Goal: Contribute content: Contribute content

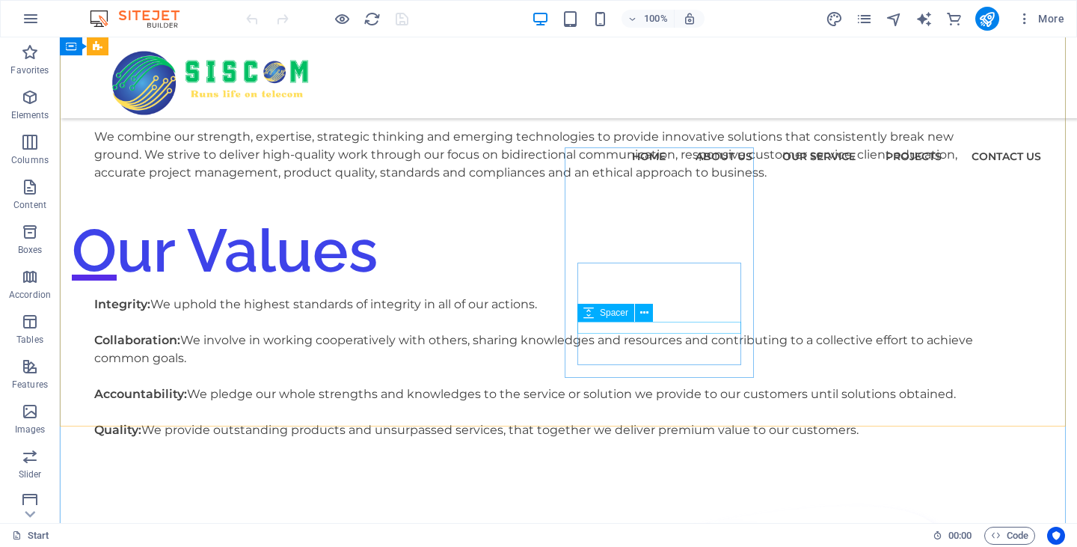
scroll to position [1861, 0]
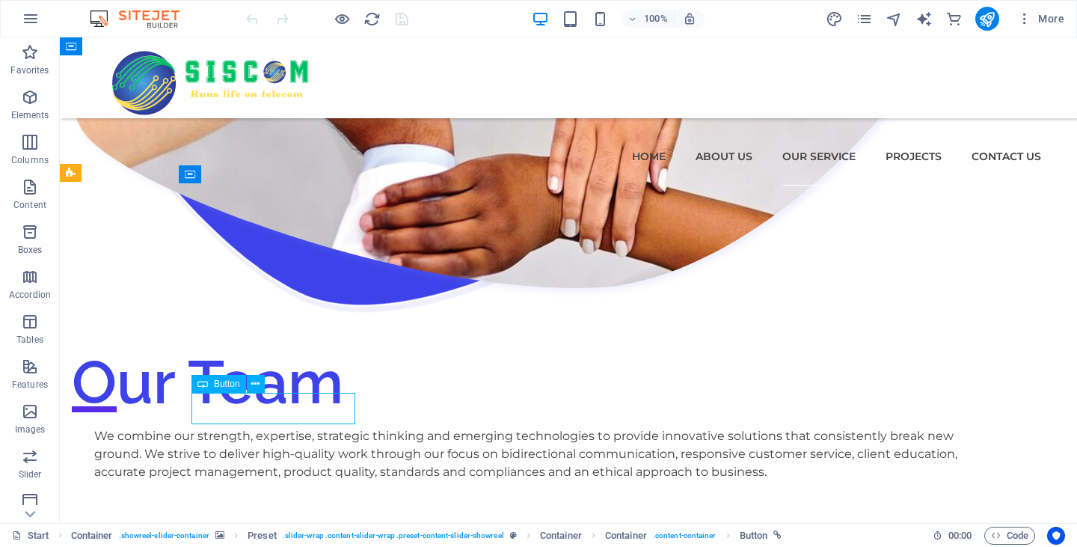
click at [804, 127] on nav "Home About Us Our Service NI PS AV UPS POS TS SA Projects Contact us" at bounding box center [569, 156] width 946 height 58
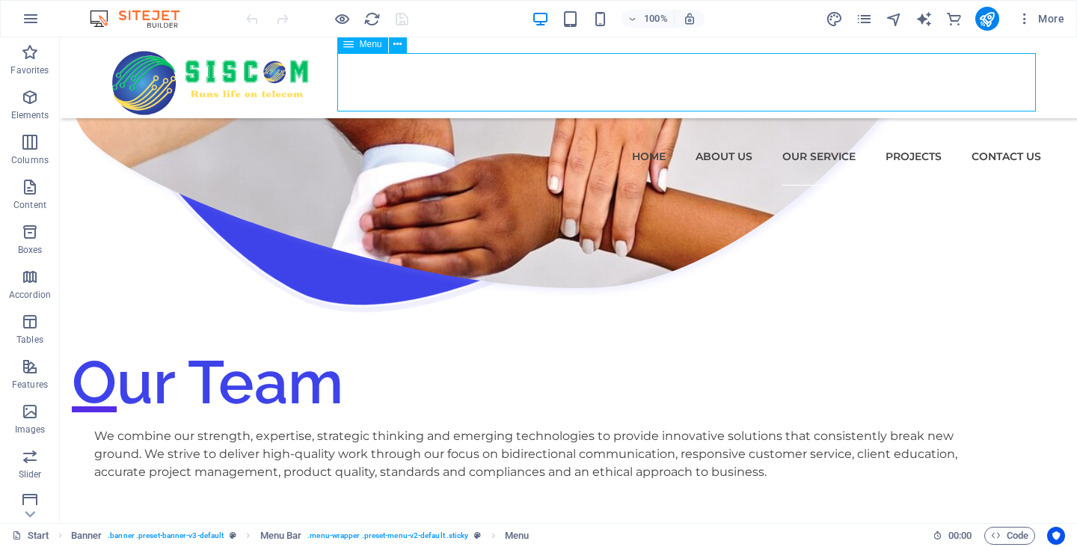
click at [804, 127] on nav "Home About Us Our Service NI PS AV UPS POS TS SA Projects Contact us" at bounding box center [569, 156] width 946 height 58
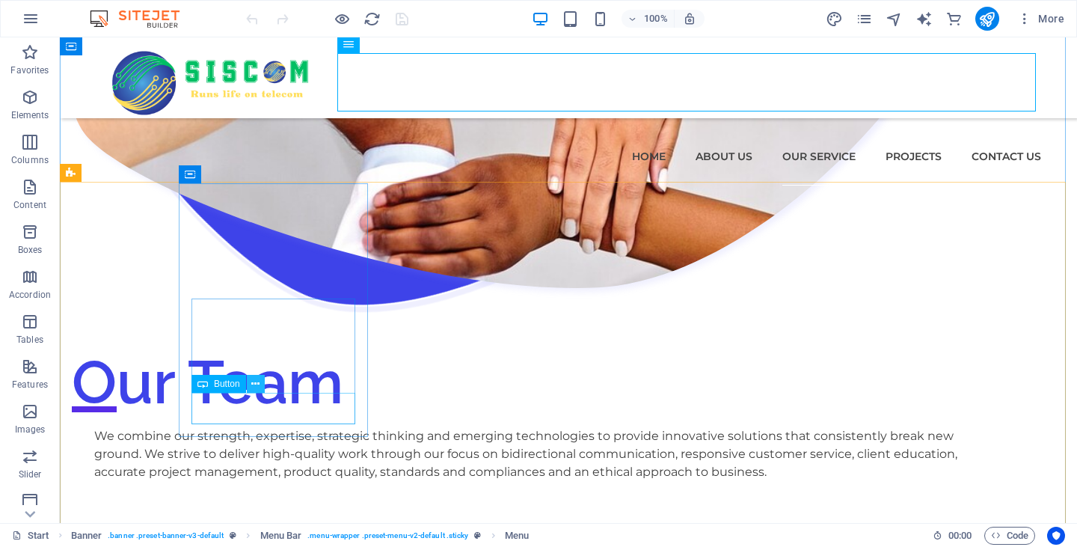
click at [263, 382] on button at bounding box center [256, 384] width 18 height 18
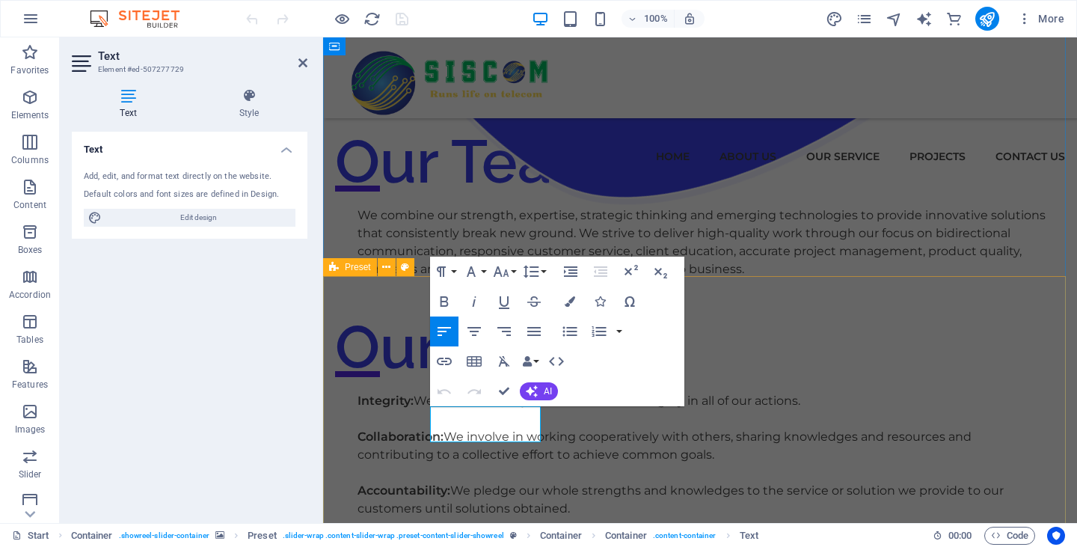
drag, startPoint x: 463, startPoint y: 424, endPoint x: 408, endPoint y: 418, distance: 55.7
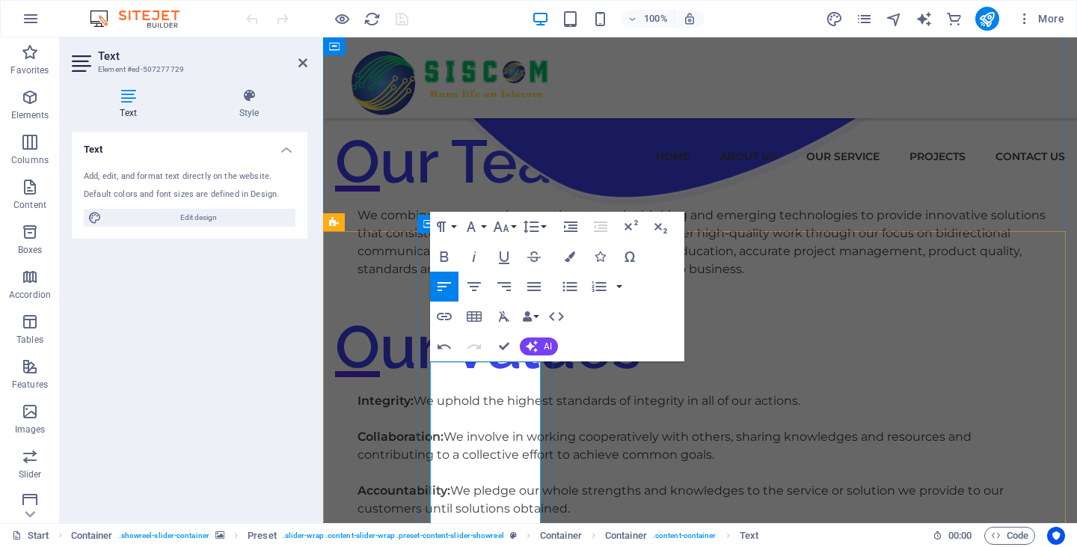
scroll to position [2235, 0]
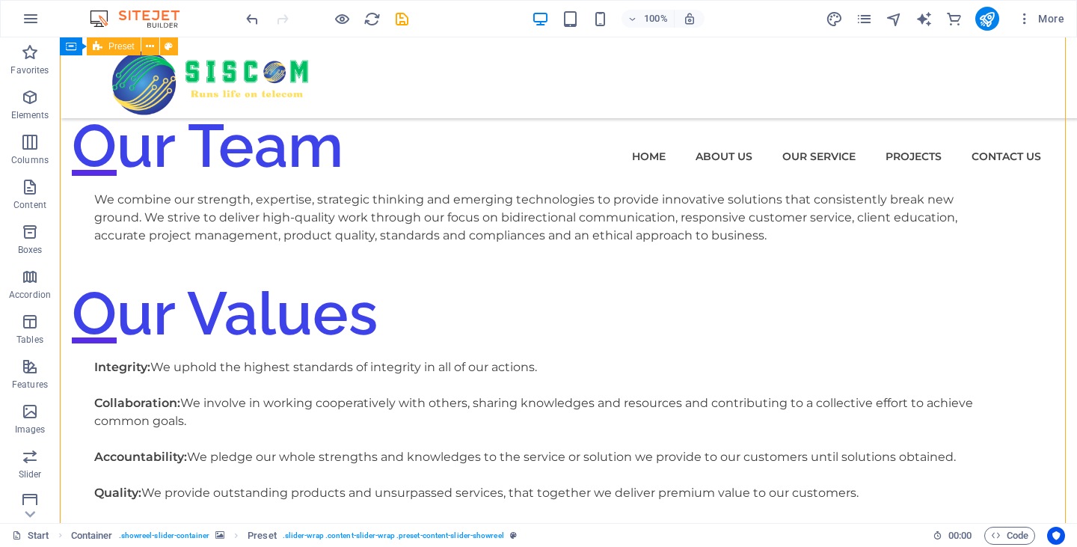
scroll to position [1799, 0]
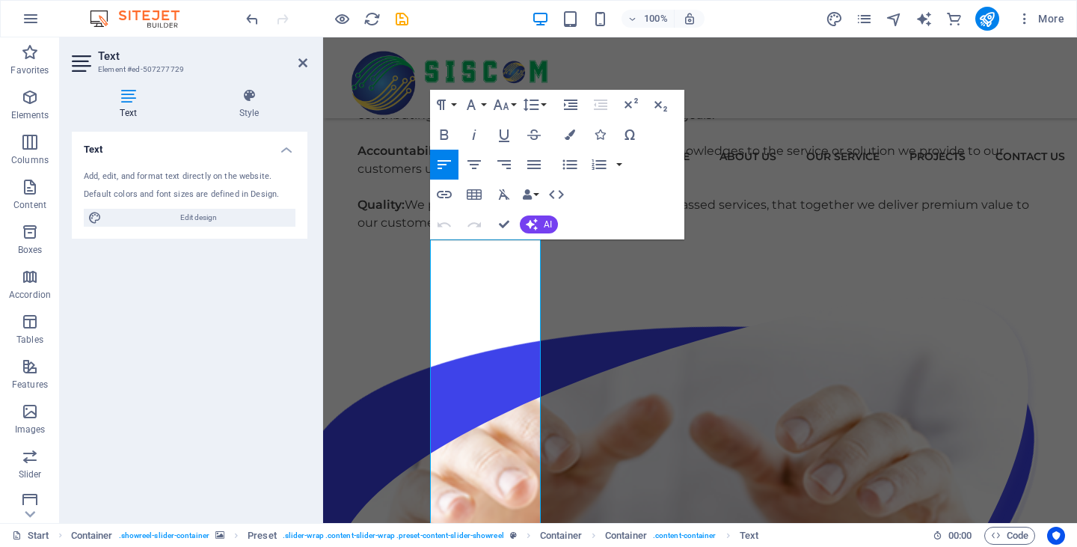
scroll to position [2284, 0]
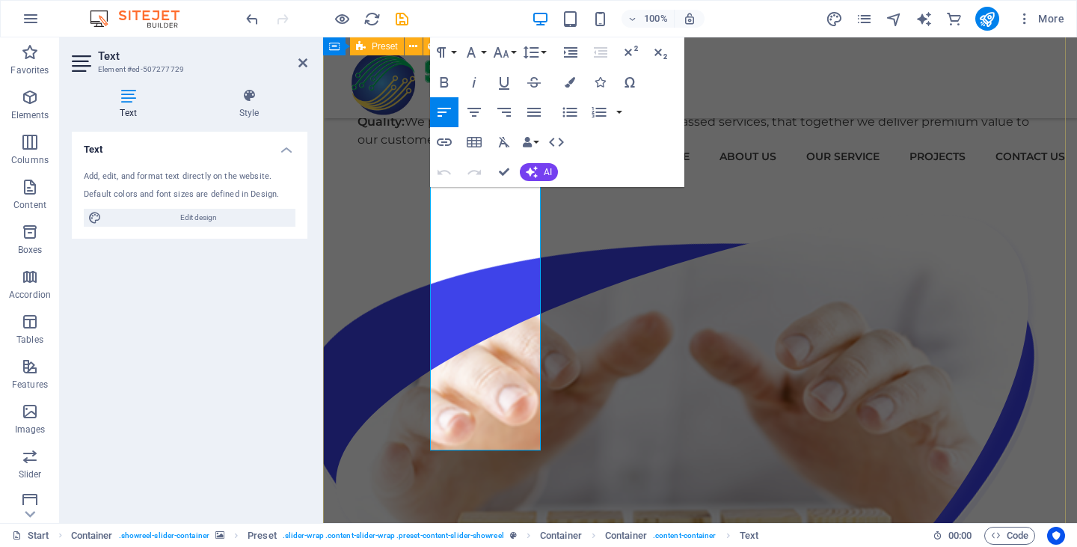
drag, startPoint x: 477, startPoint y: 494, endPoint x: 638, endPoint y: 230, distance: 309.3
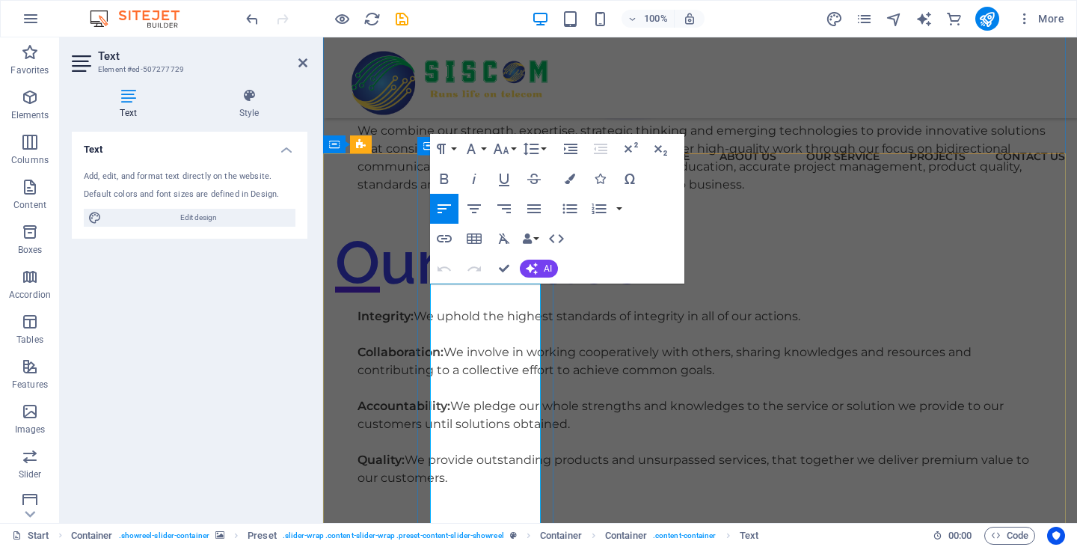
scroll to position [1984, 0]
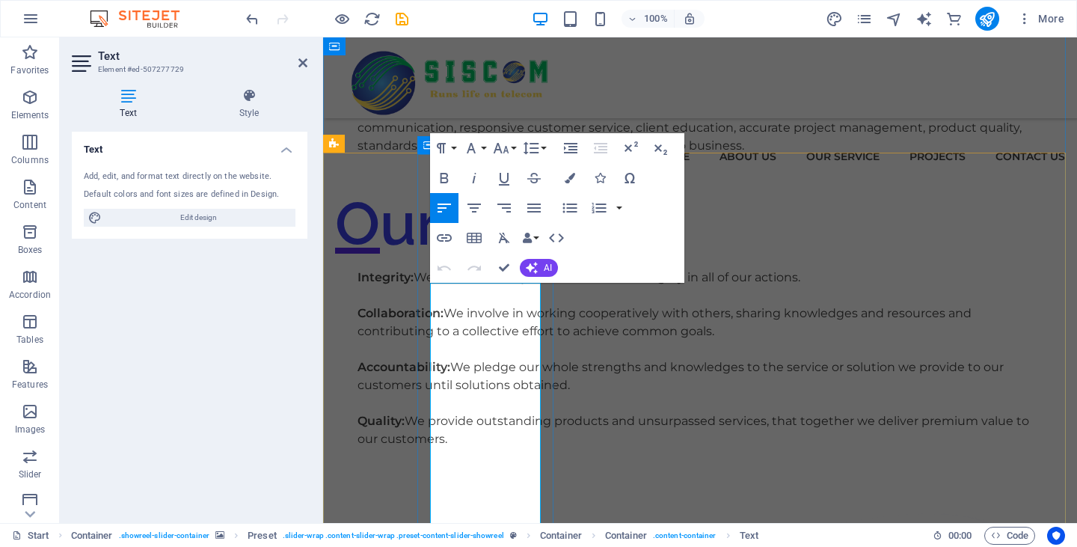
drag, startPoint x: 487, startPoint y: 367, endPoint x: 478, endPoint y: 310, distance: 58.3
drag, startPoint x: 500, startPoint y: 399, endPoint x: 482, endPoint y: 348, distance: 54.0
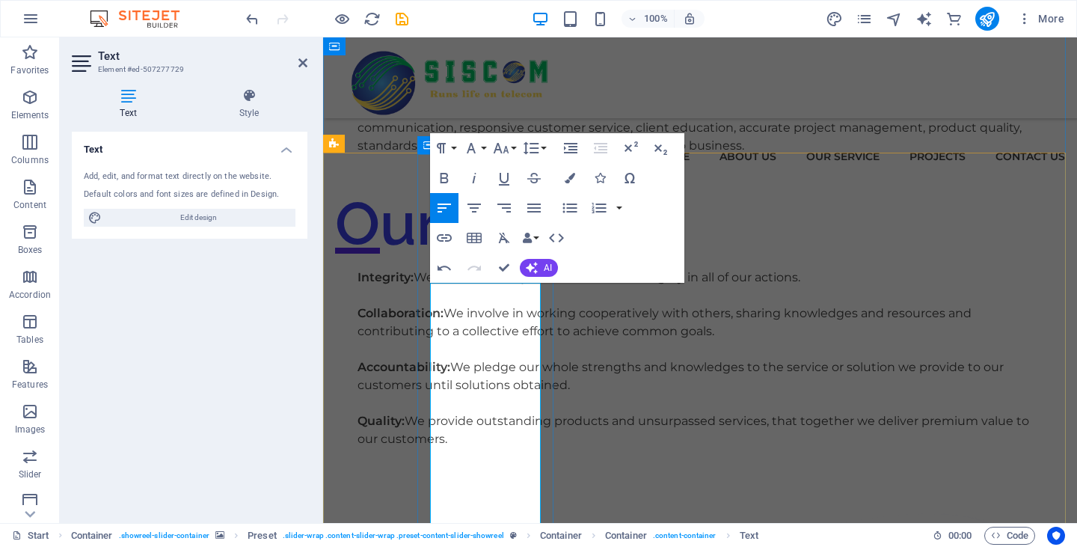
drag, startPoint x: 482, startPoint y: 363, endPoint x: 527, endPoint y: 403, distance: 59.9
drag, startPoint x: 508, startPoint y: 471, endPoint x: 481, endPoint y: 385, distance: 89.4
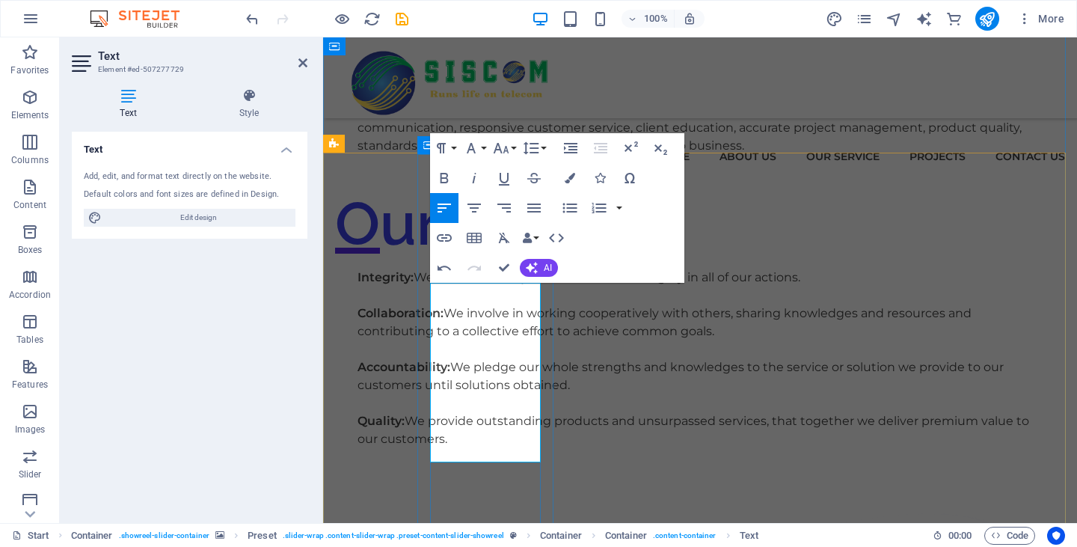
drag, startPoint x: 501, startPoint y: 397, endPoint x: 534, endPoint y: 427, distance: 45.5
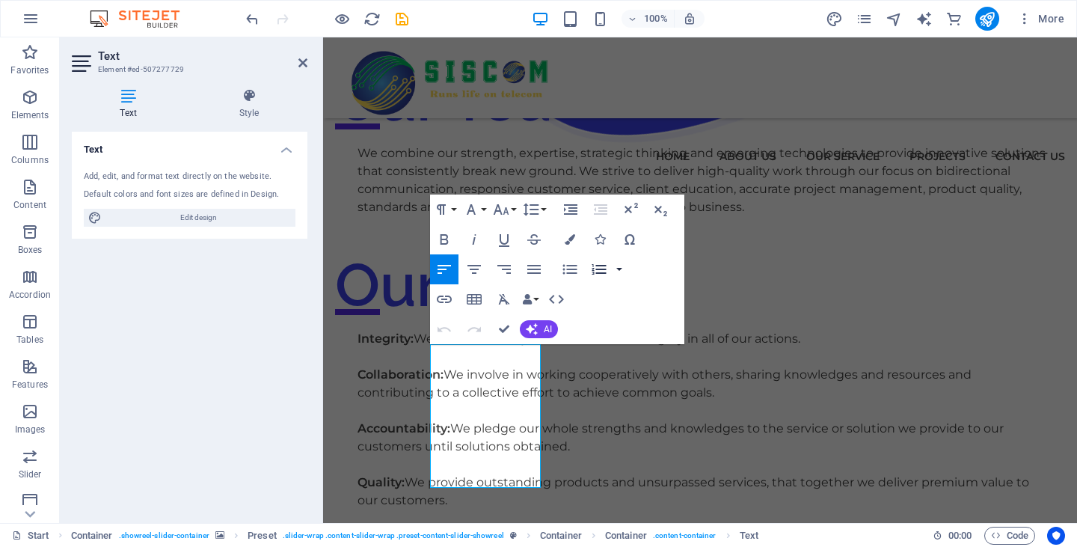
click at [621, 269] on button "button" at bounding box center [620, 269] width 12 height 30
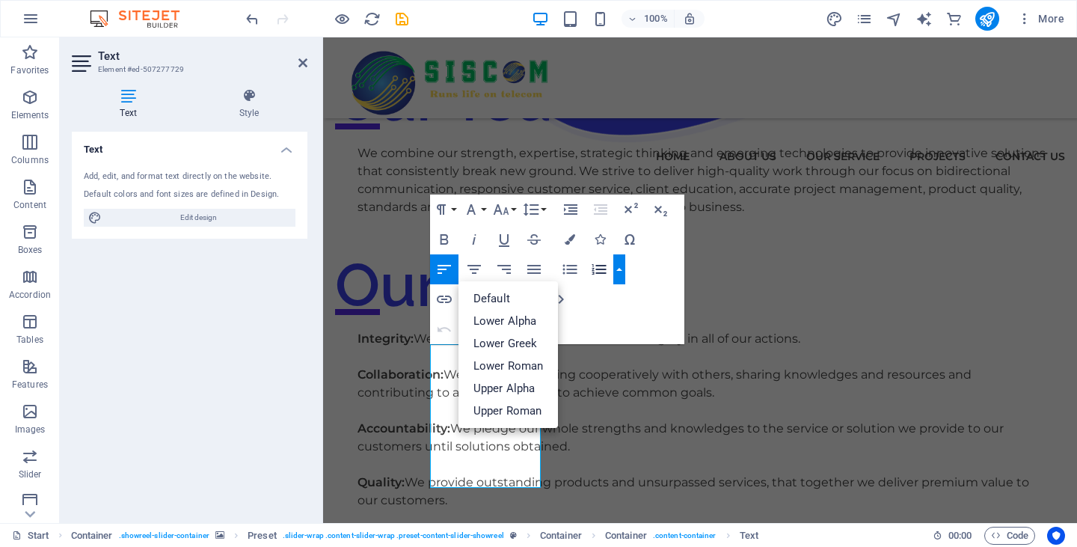
click at [644, 294] on div "Paragraph Format Normal Heading 1 Heading 2 Heading 3 Heading 4 Heading 5 Headi…" at bounding box center [557, 270] width 254 height 150
click at [571, 270] on icon "button" at bounding box center [570, 269] width 18 height 18
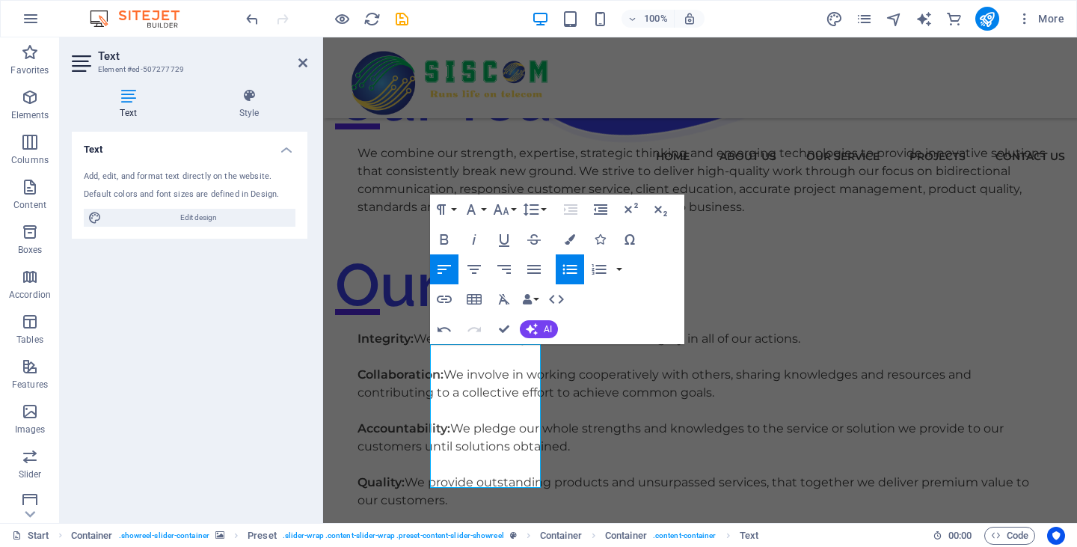
click at [570, 271] on icon "button" at bounding box center [570, 269] width 18 height 18
click at [568, 271] on icon "button" at bounding box center [570, 269] width 18 height 18
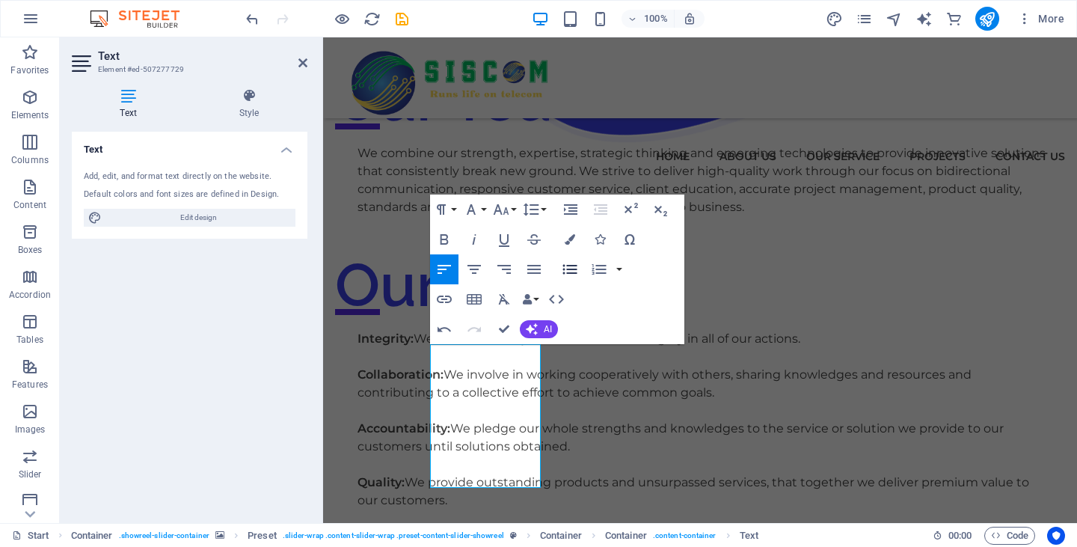
click at [568, 271] on icon "button" at bounding box center [570, 269] width 18 height 18
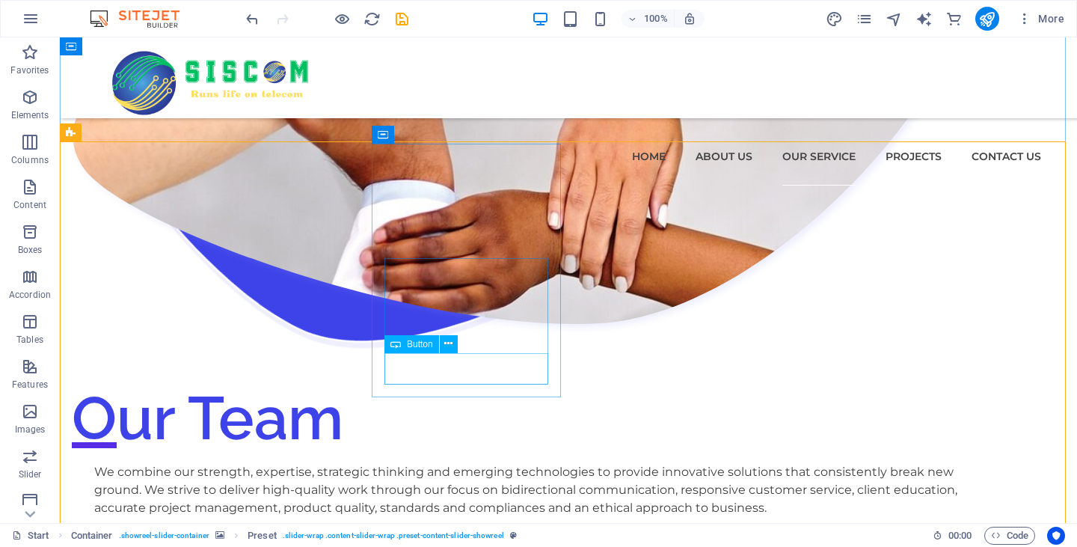
scroll to position [1998, 0]
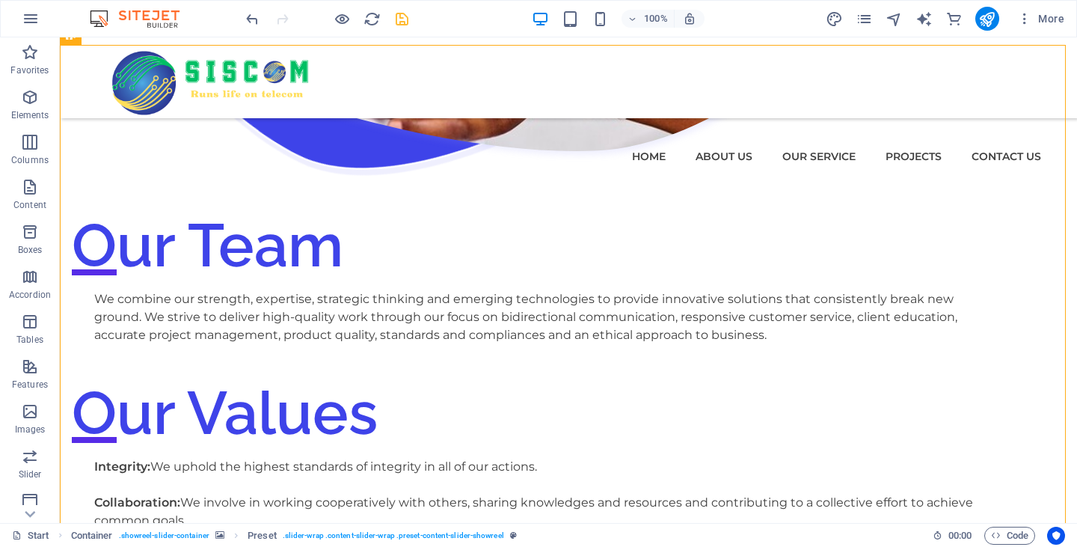
click at [409, 16] on icon "save" at bounding box center [402, 18] width 17 height 17
checkbox input "false"
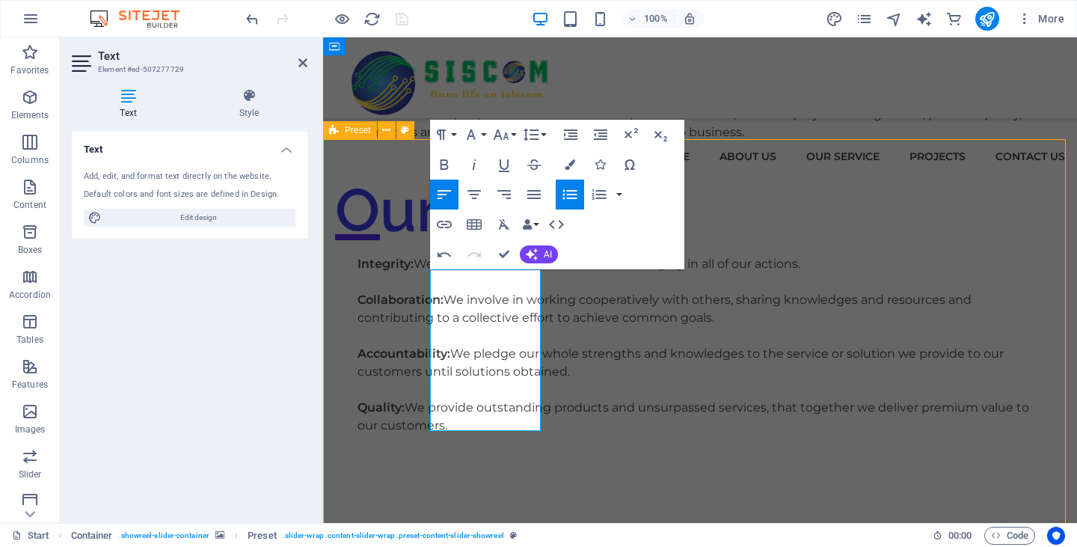
scroll to position [1936, 0]
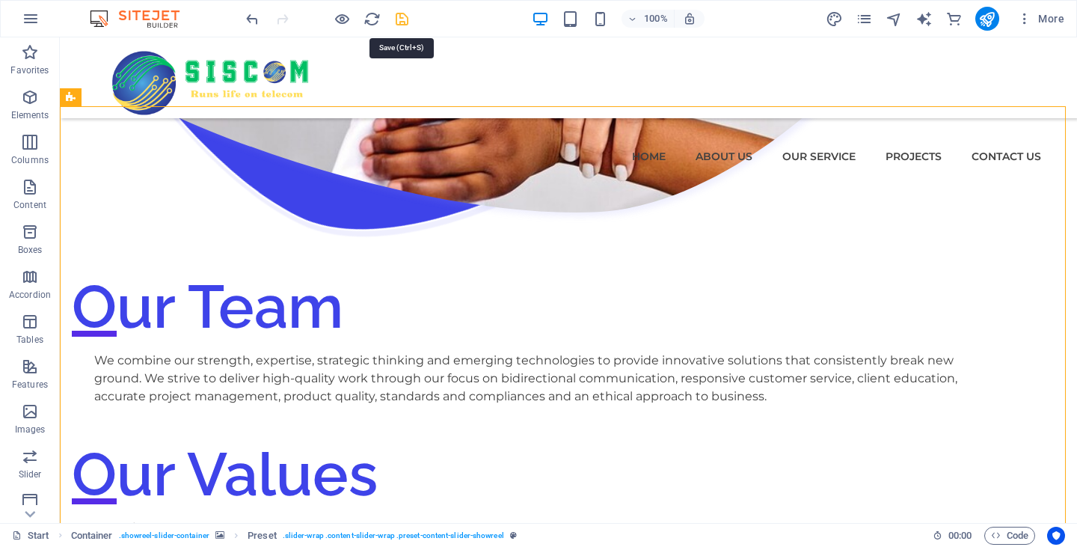
click at [408, 25] on icon "save" at bounding box center [402, 18] width 17 height 17
checkbox input "false"
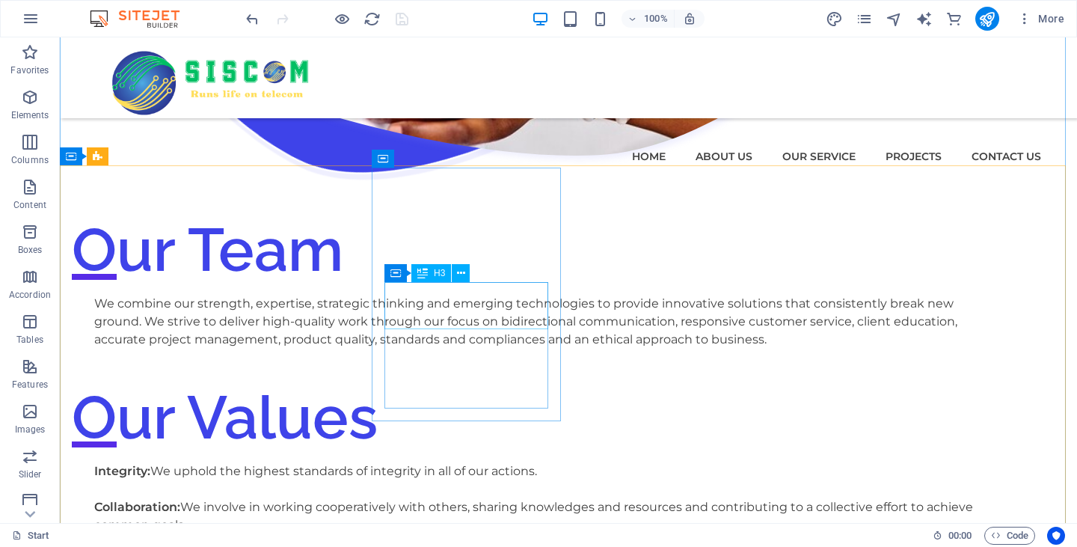
scroll to position [1862, 0]
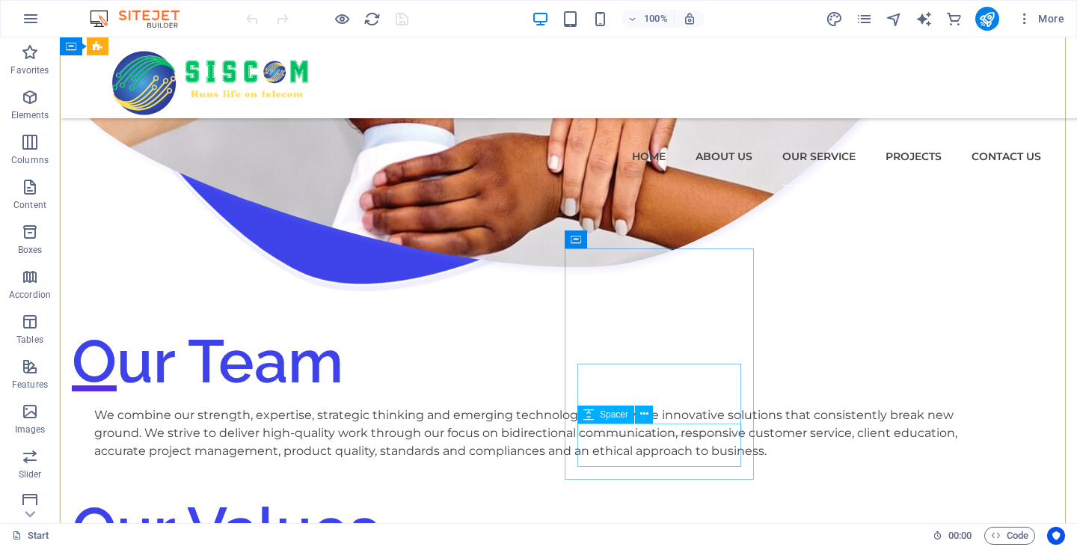
scroll to position [1861, 0]
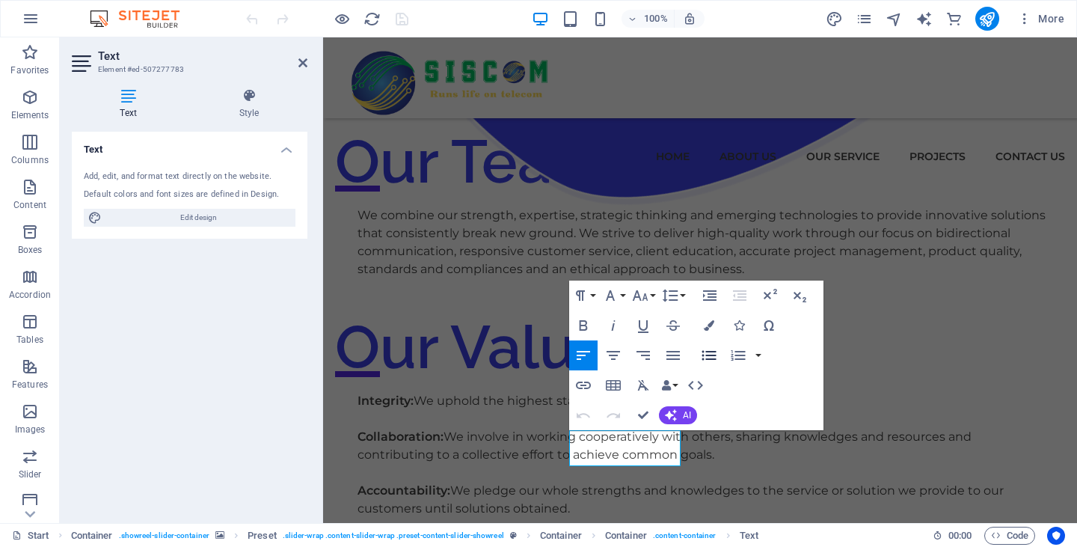
click at [718, 356] on icon "button" at bounding box center [709, 355] width 18 height 18
drag, startPoint x: 598, startPoint y: 441, endPoint x: 580, endPoint y: 438, distance: 18.1
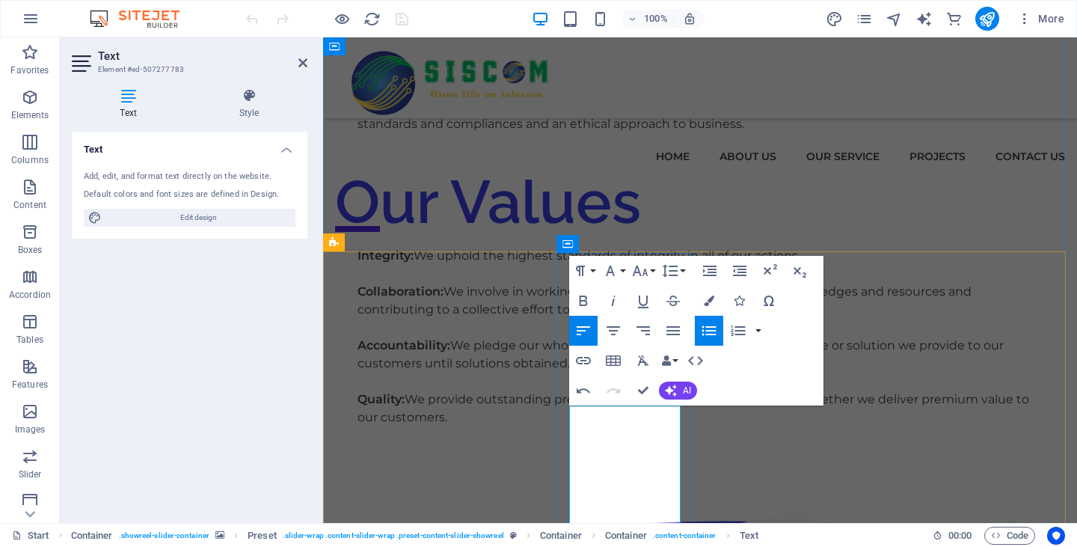
scroll to position [2010, 0]
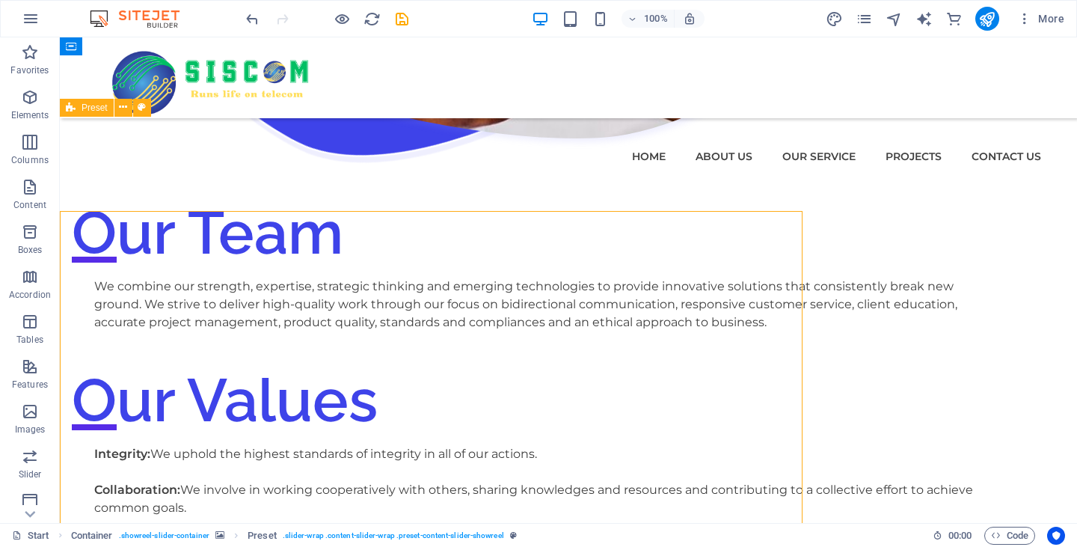
scroll to position [1926, 0]
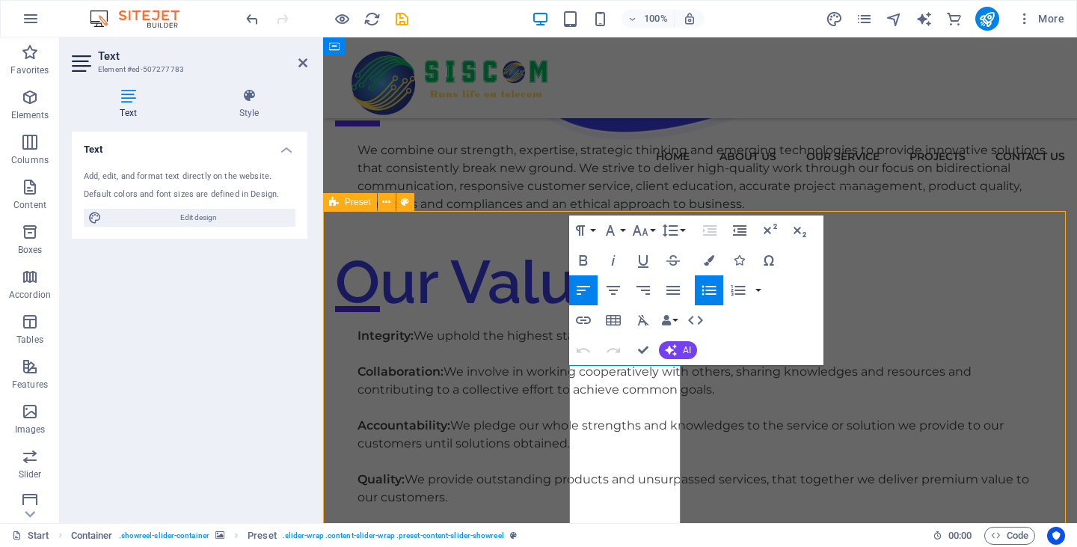
scroll to position [1841, 0]
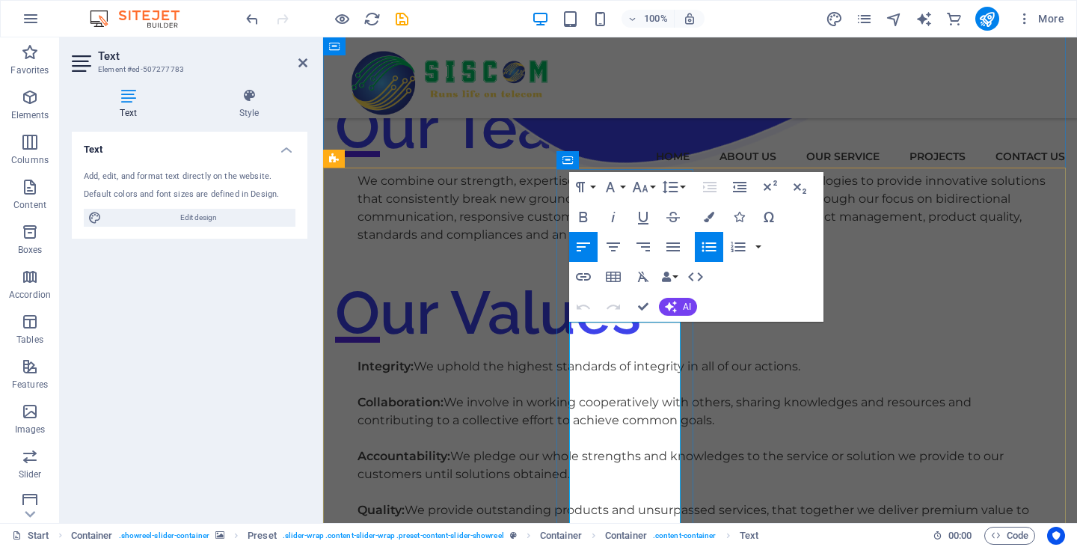
scroll to position [1991, 0]
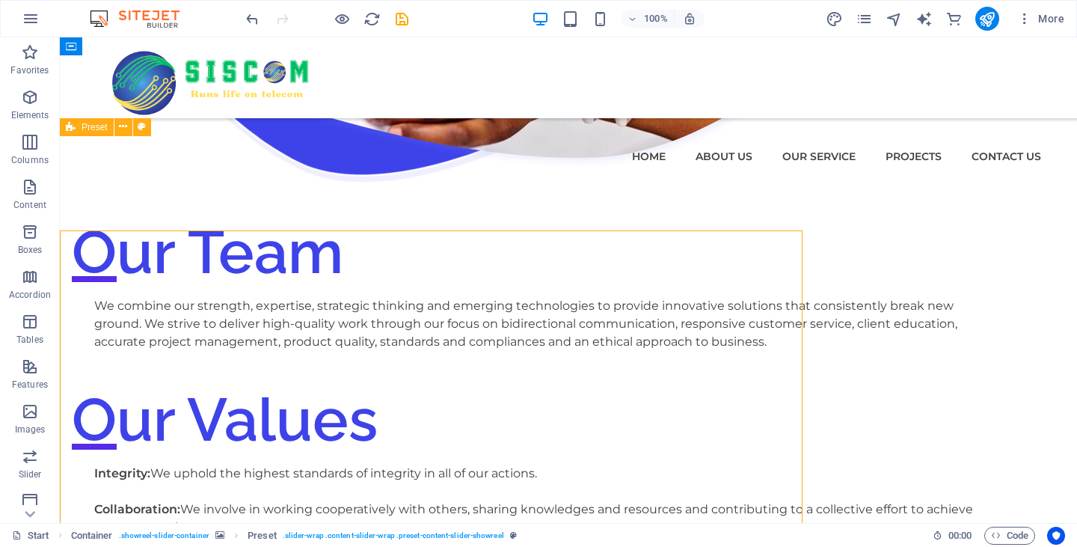
scroll to position [1906, 0]
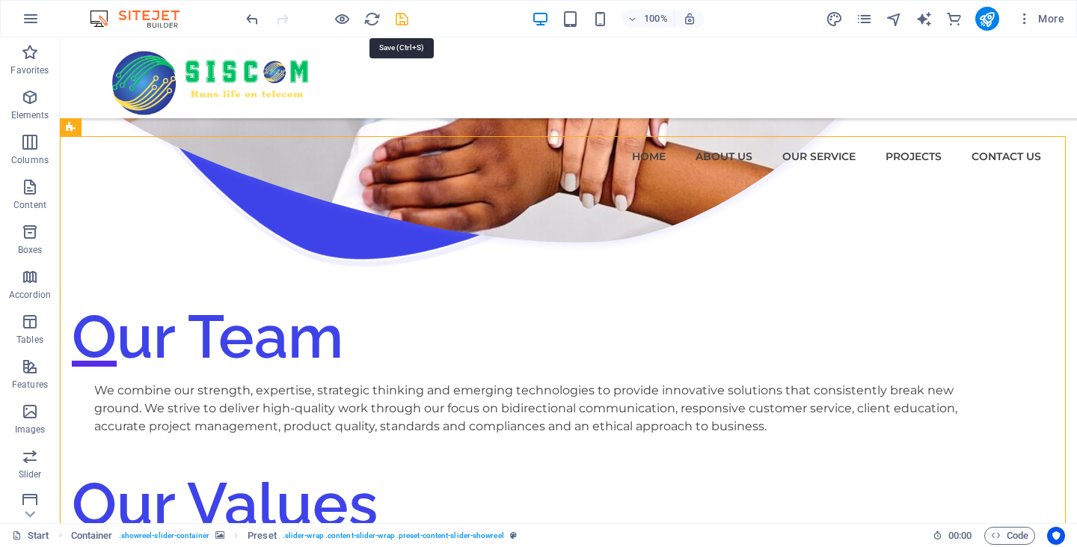
click at [400, 25] on icon "save" at bounding box center [402, 18] width 17 height 17
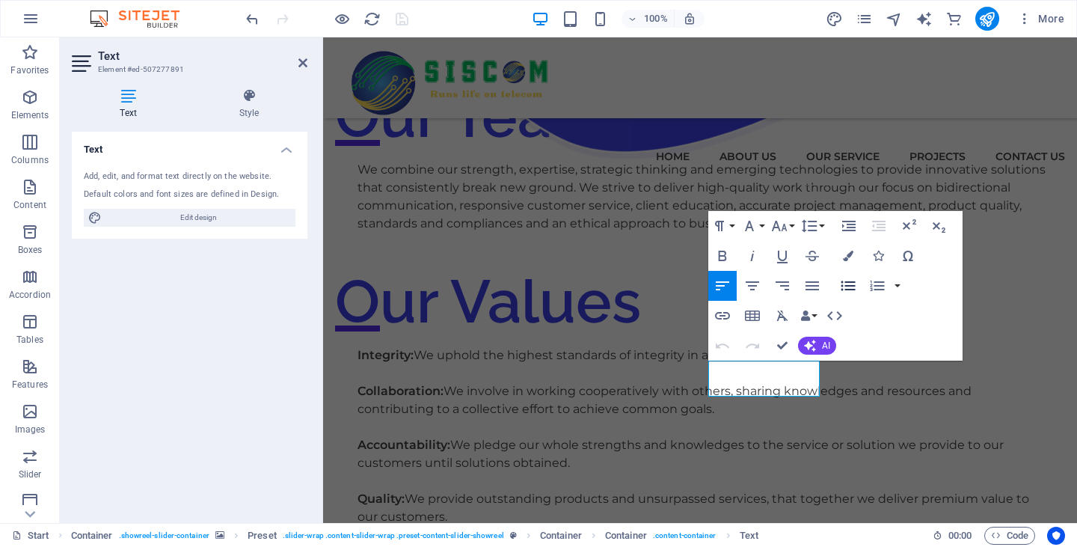
click at [846, 286] on icon "button" at bounding box center [849, 286] width 14 height 10
drag, startPoint x: 742, startPoint y: 373, endPoint x: 720, endPoint y: 372, distance: 22.5
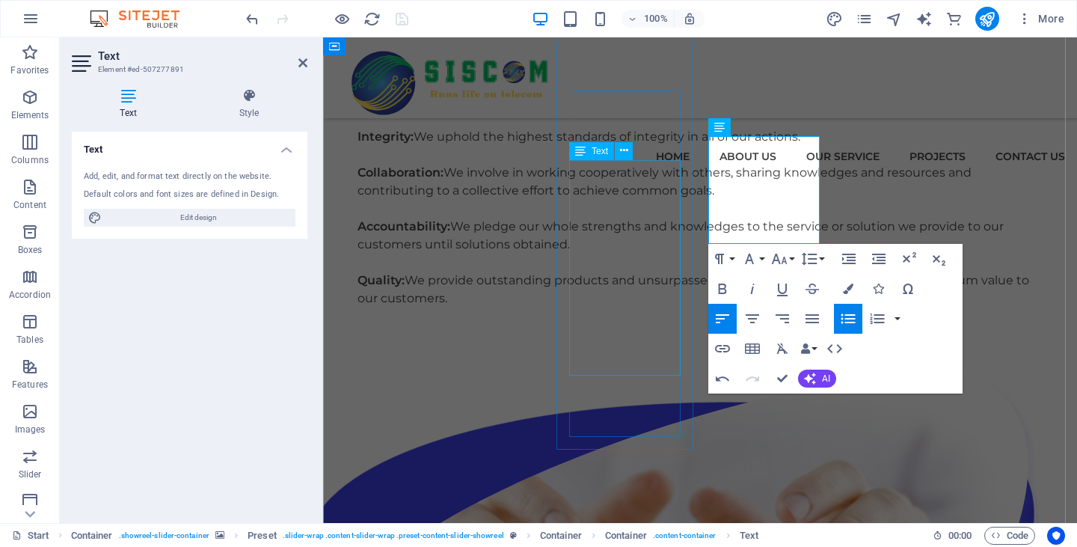
scroll to position [2131, 0]
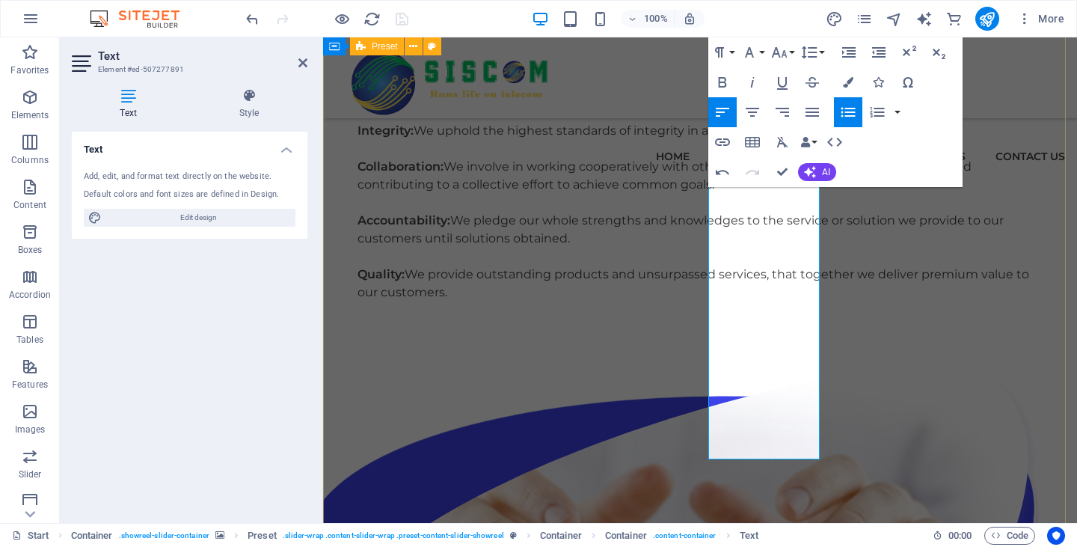
scroll to position [2046, 0]
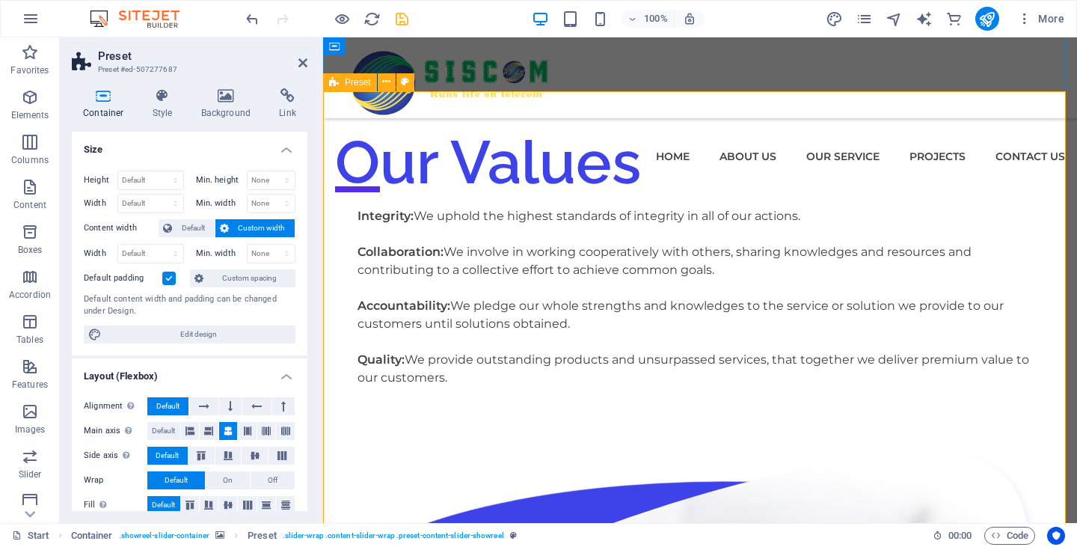
click at [305, 50] on h2 "Preset" at bounding box center [203, 55] width 210 height 13
click at [302, 61] on icon at bounding box center [303, 63] width 9 height 12
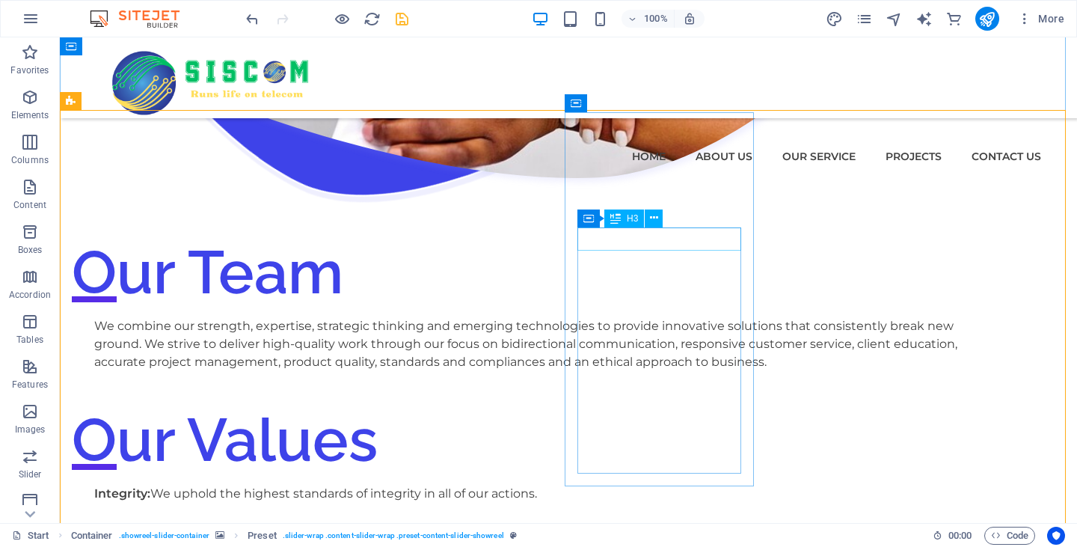
scroll to position [1896, 0]
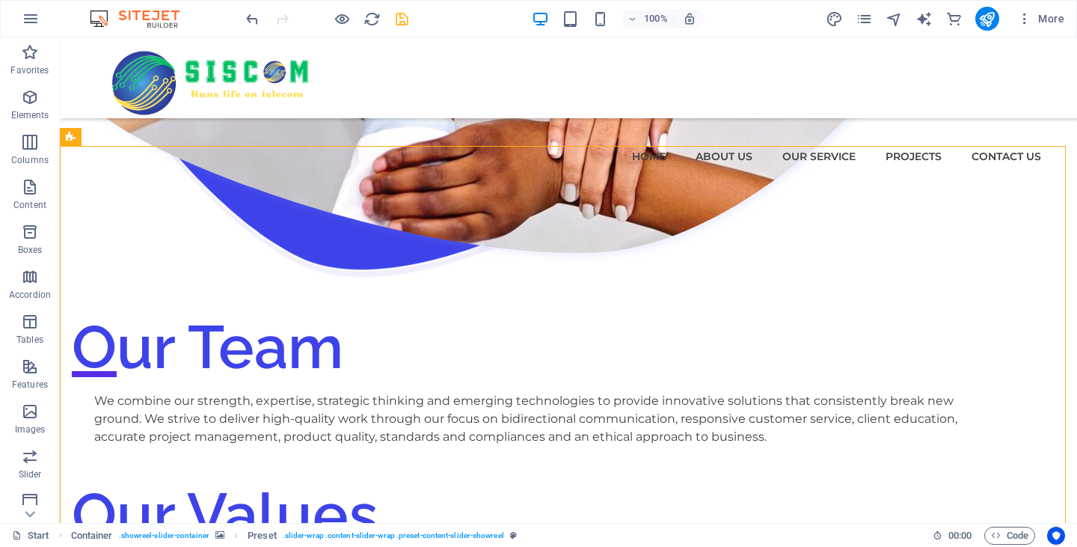
click at [399, 24] on icon "save" at bounding box center [402, 18] width 17 height 17
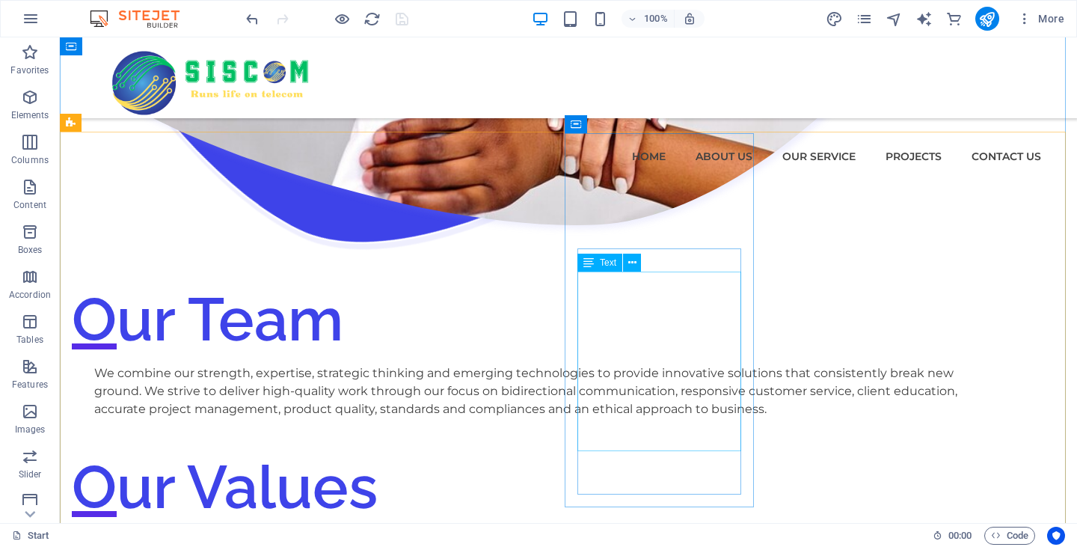
scroll to position [1888, 0]
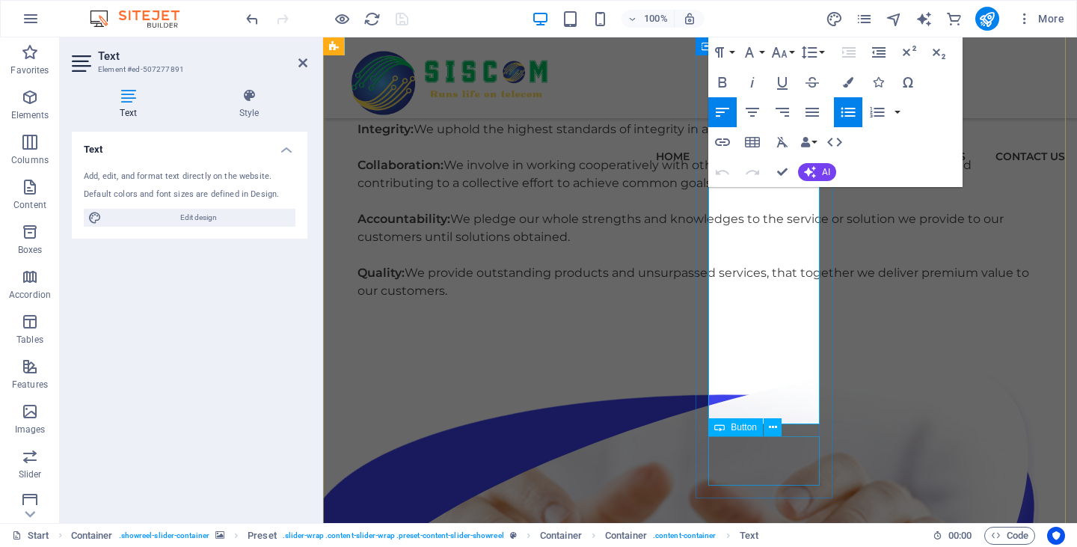
scroll to position [2187, 0]
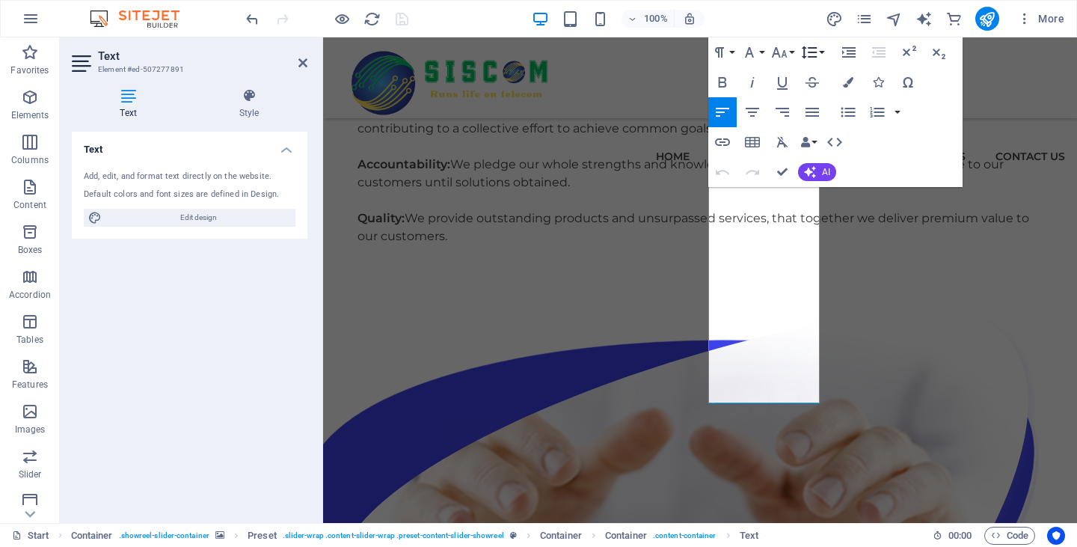
click at [825, 52] on button "Line Height" at bounding box center [812, 52] width 28 height 30
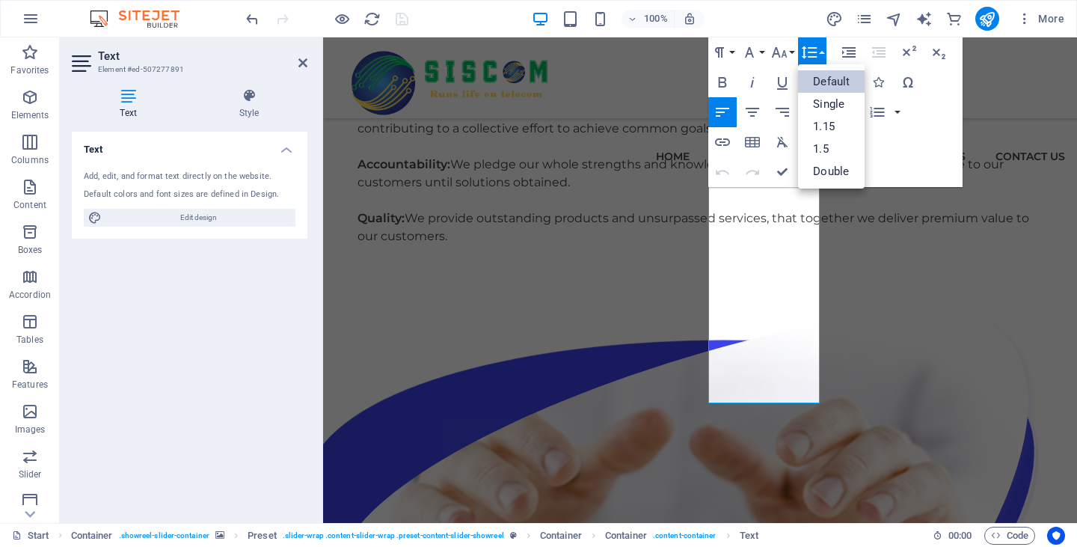
scroll to position [0, 0]
click at [830, 105] on link "Single" at bounding box center [831, 104] width 67 height 22
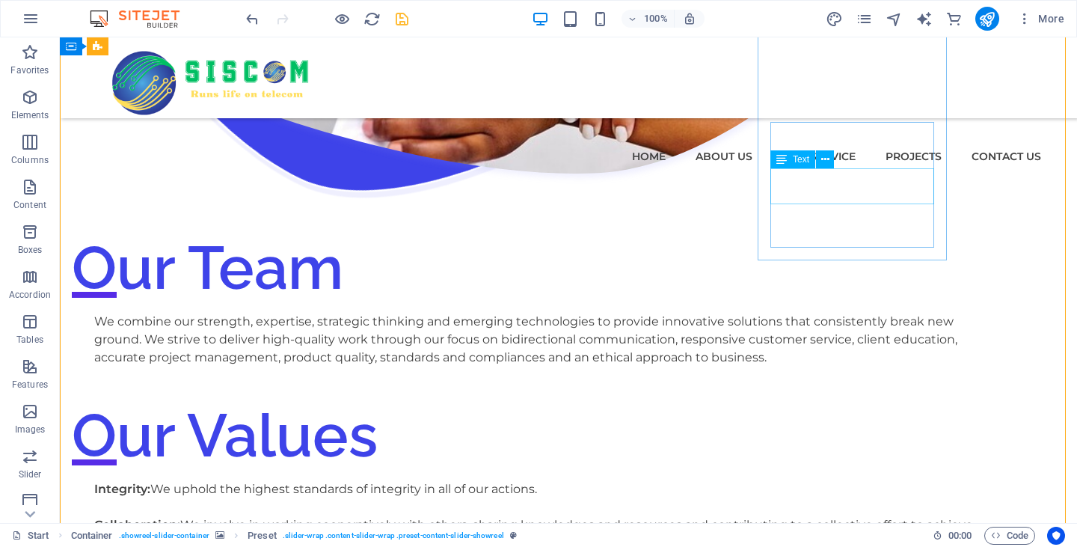
scroll to position [1963, 0]
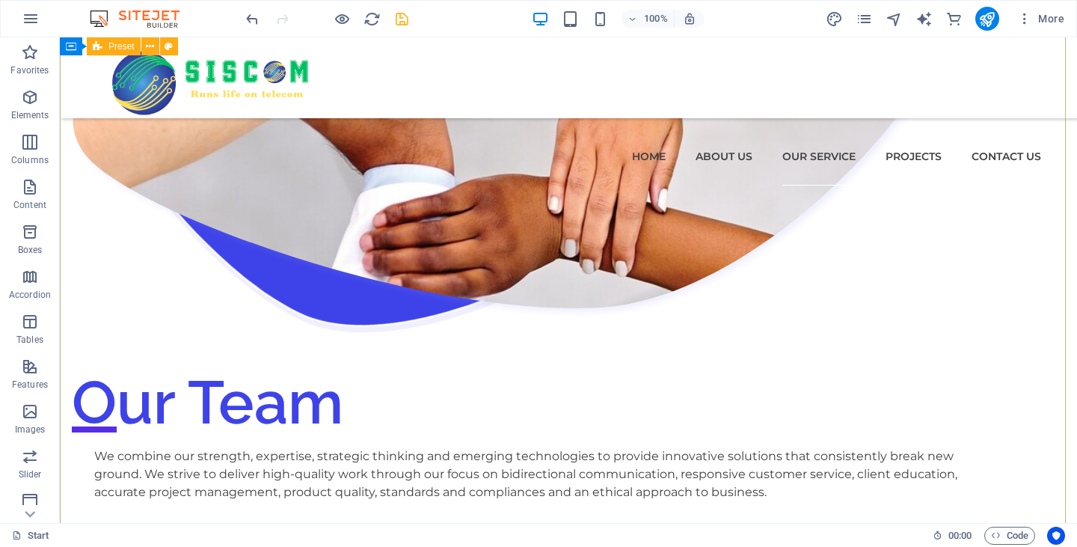
scroll to position [1813, 0]
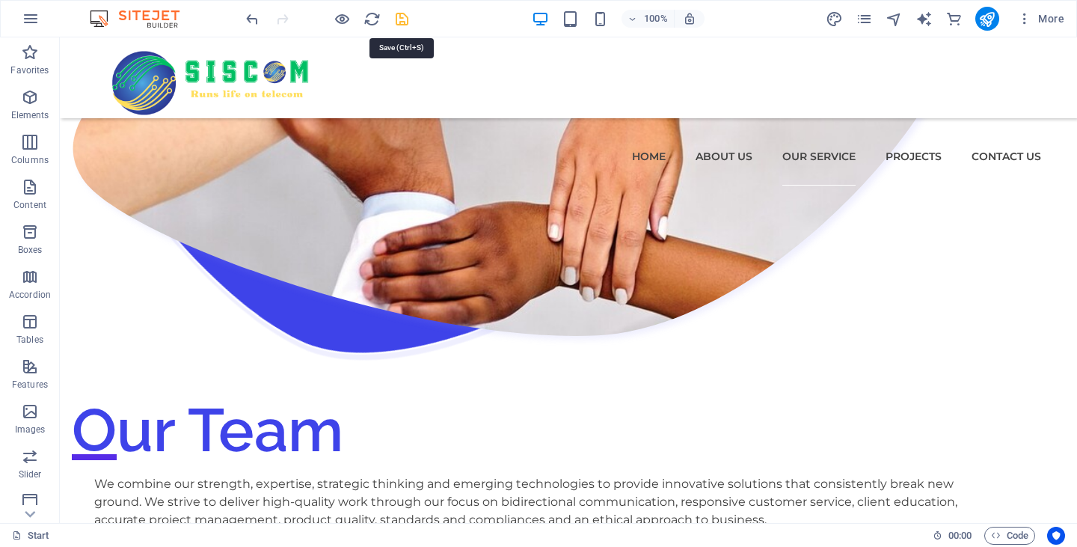
click at [403, 19] on icon "save" at bounding box center [402, 18] width 17 height 17
checkbox input "false"
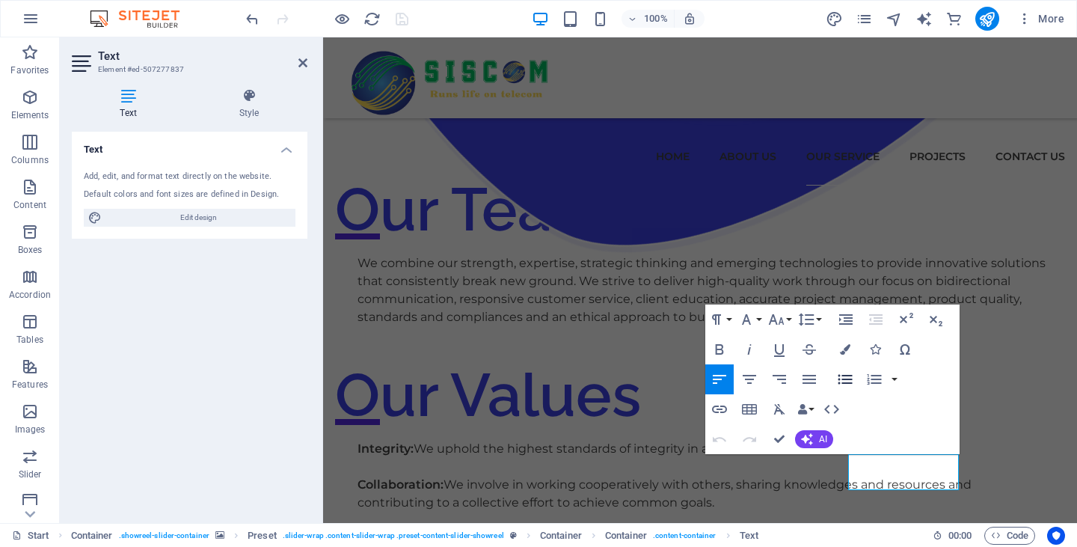
click at [846, 381] on icon "button" at bounding box center [846, 379] width 18 height 18
drag, startPoint x: 901, startPoint y: 467, endPoint x: 859, endPoint y: 465, distance: 41.9
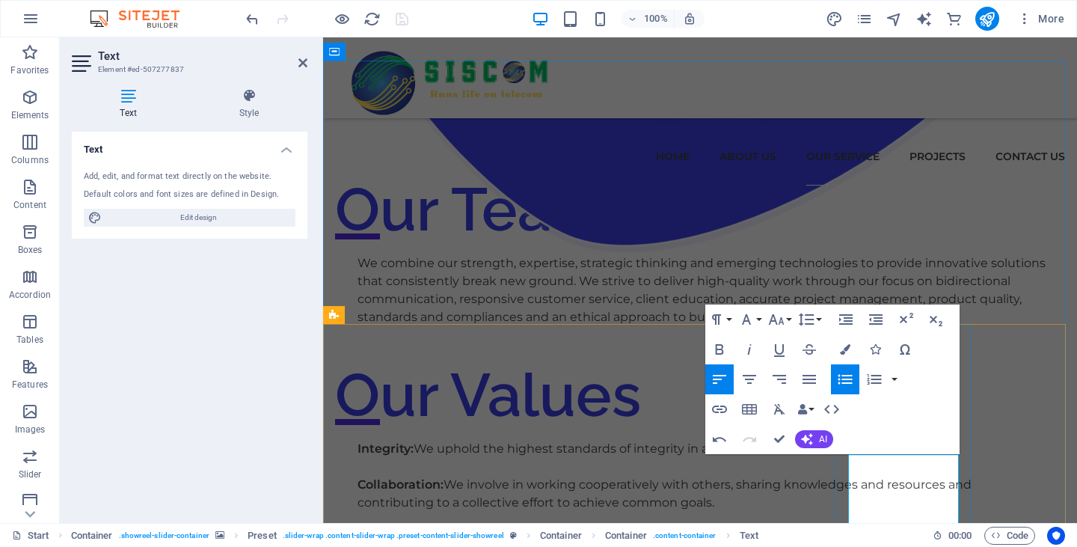
scroll to position [2187, 0]
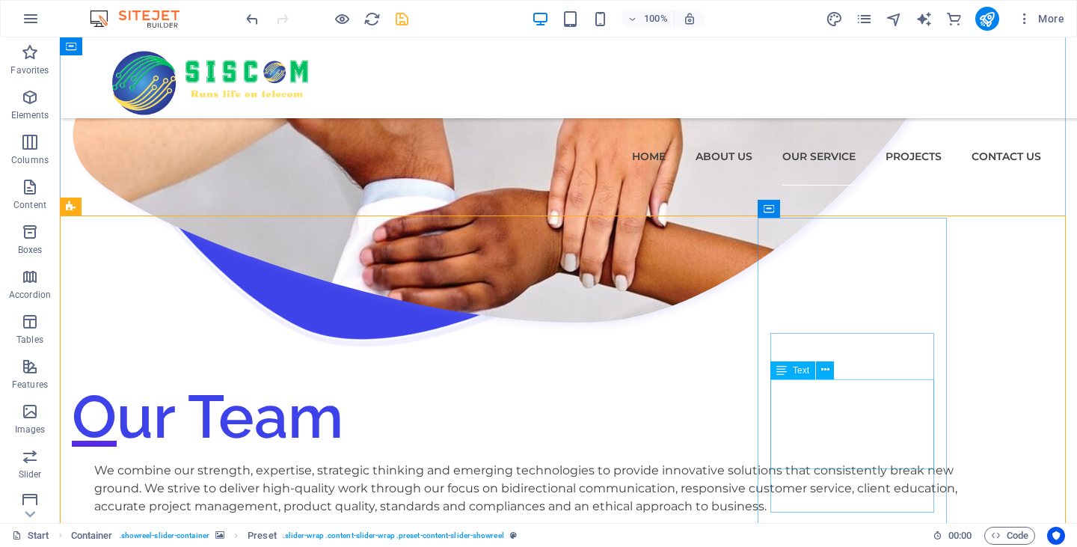
scroll to position [1901, 0]
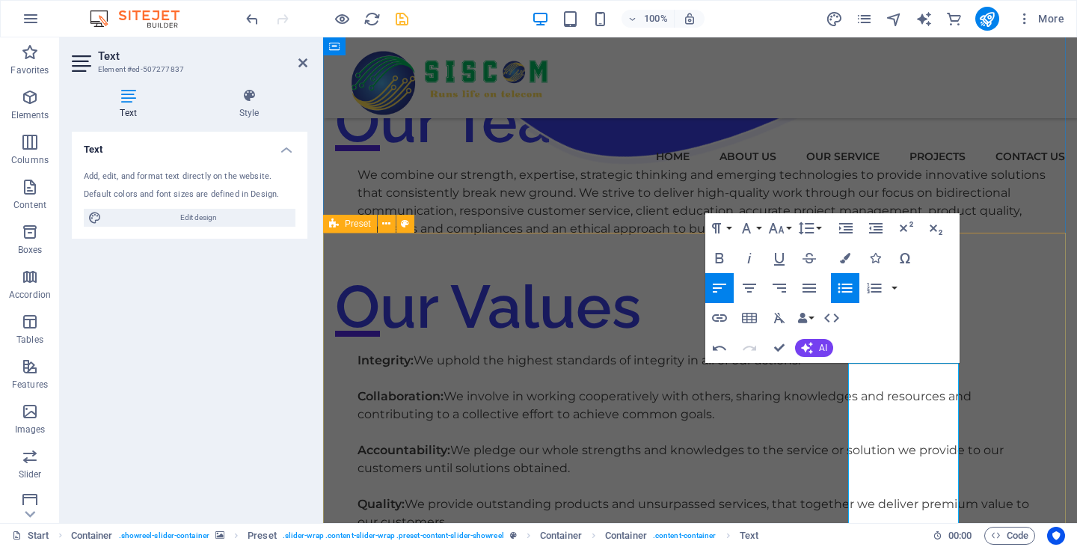
scroll to position [1904, 0]
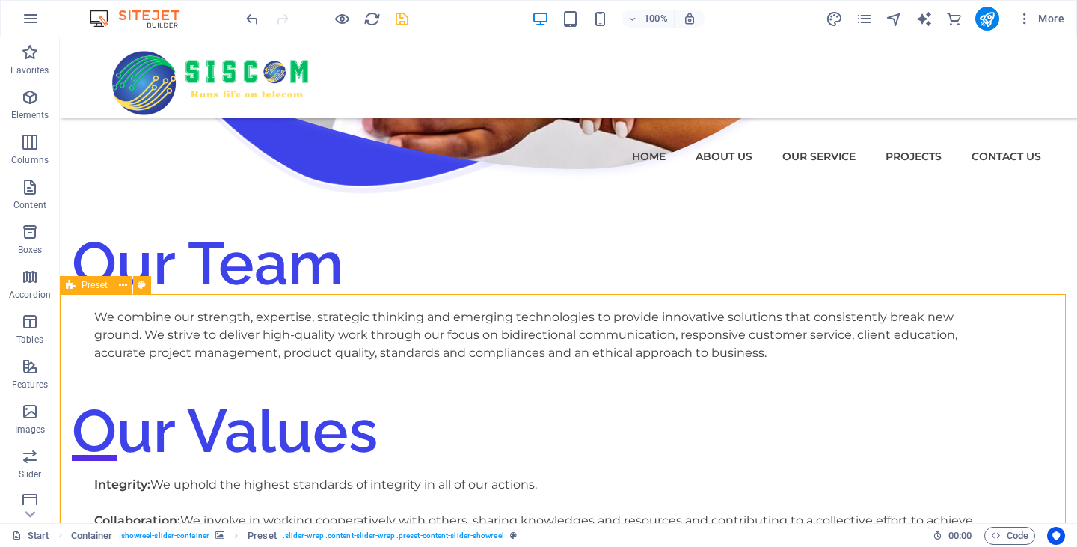
scroll to position [1993, 0]
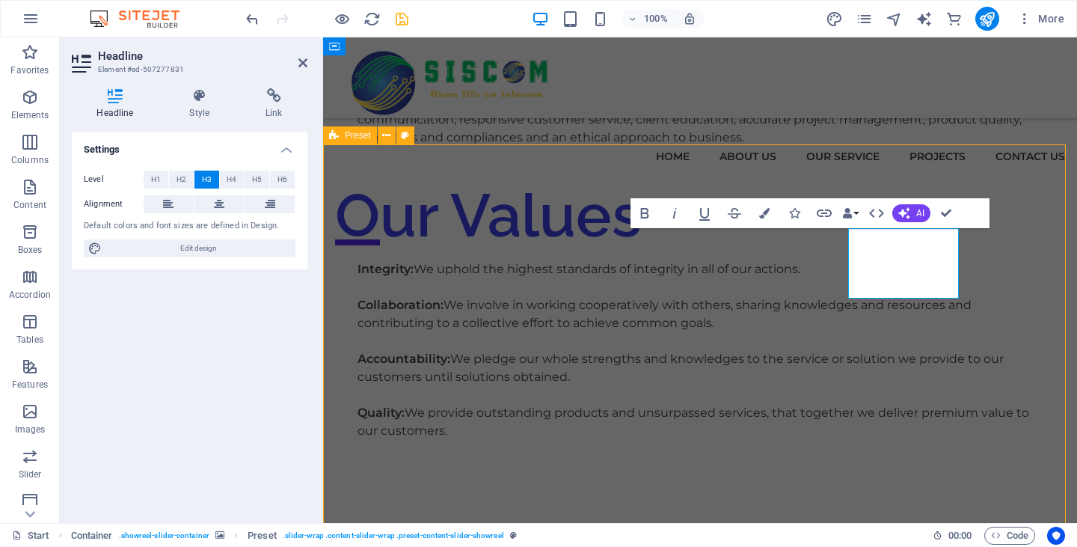
scroll to position [1931, 0]
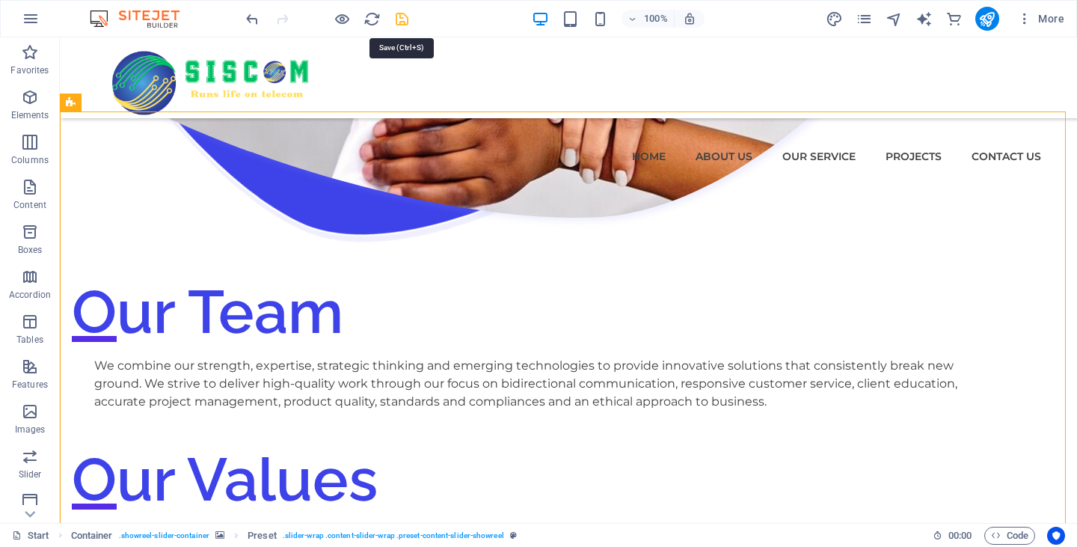
click at [405, 14] on icon "save" at bounding box center [402, 18] width 17 height 17
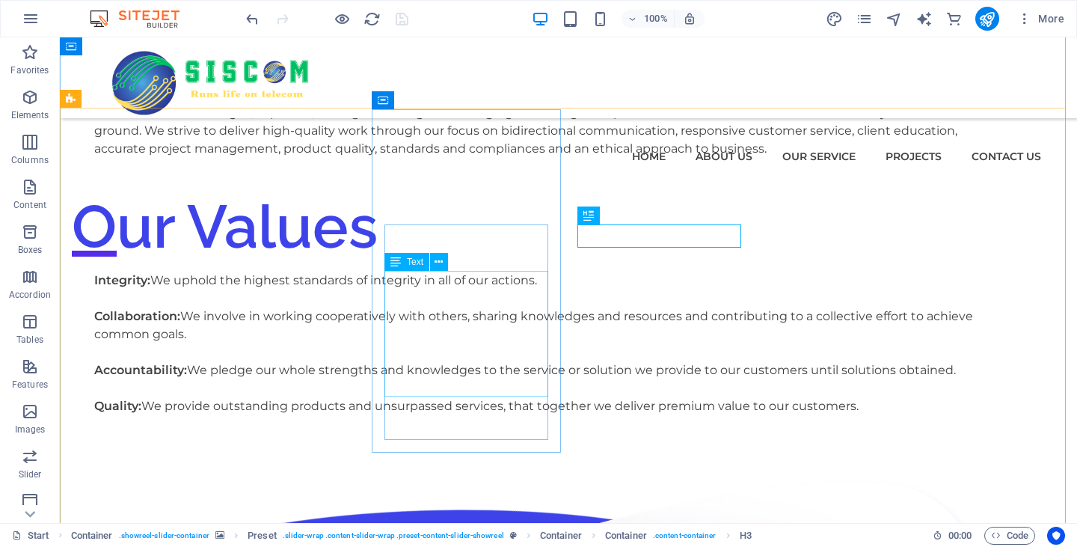
scroll to position [2230, 0]
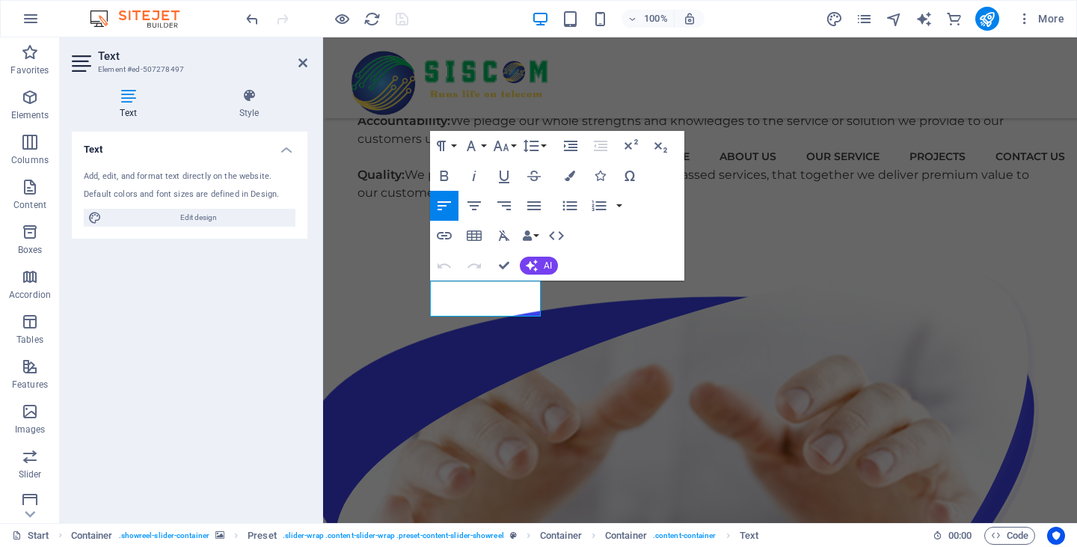
scroll to position [2486, 0]
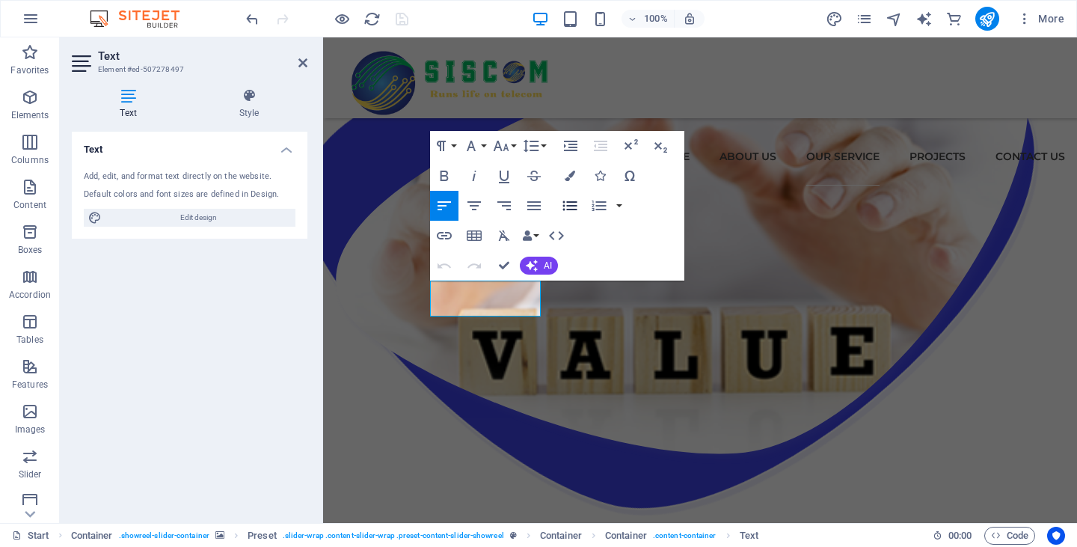
click at [577, 211] on icon "button" at bounding box center [570, 206] width 18 height 18
drag, startPoint x: 488, startPoint y: 298, endPoint x: 394, endPoint y: 289, distance: 94.0
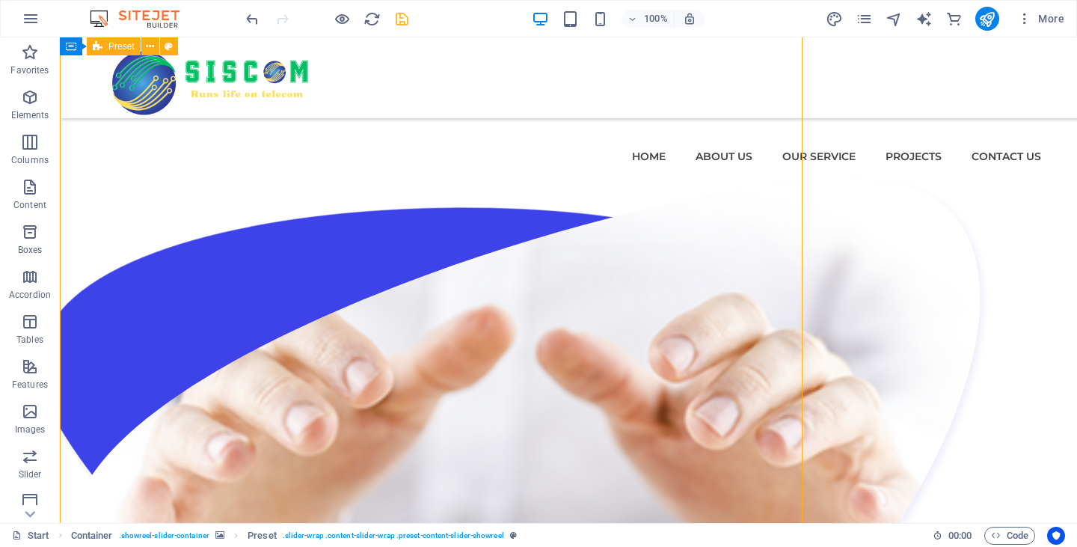
scroll to position [2275, 0]
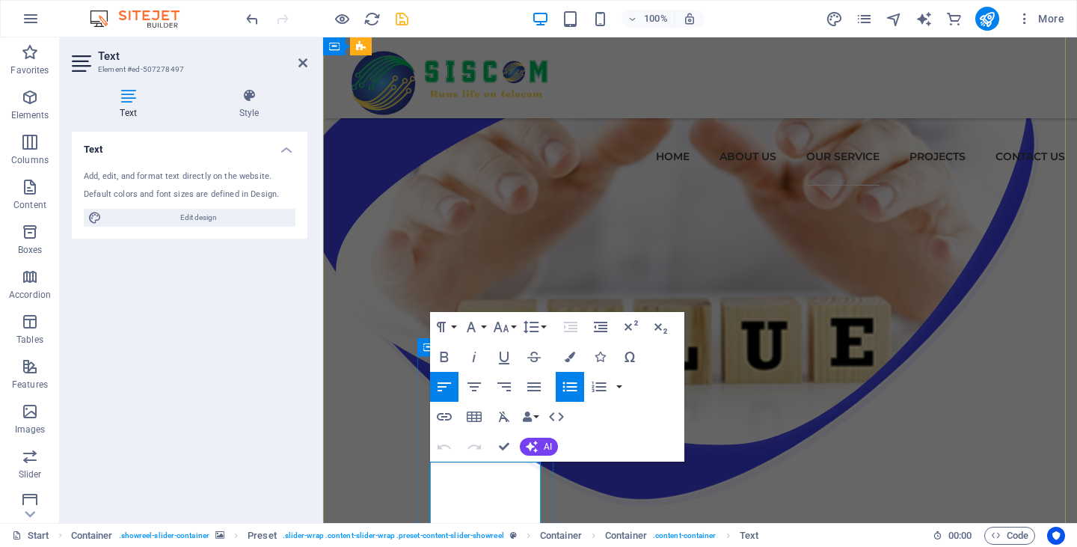
scroll to position [2574, 0]
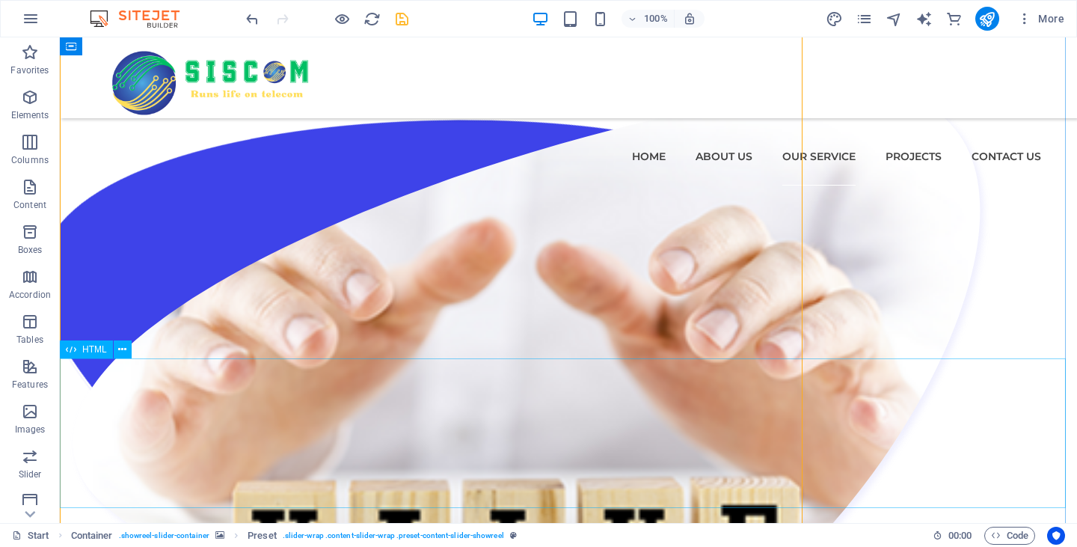
scroll to position [2361, 0]
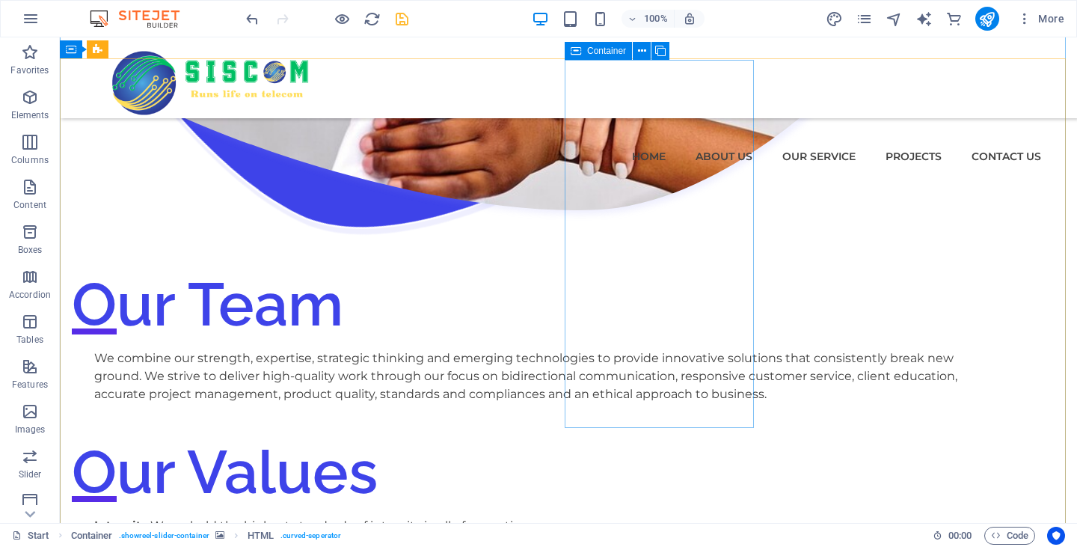
scroll to position [1912, 0]
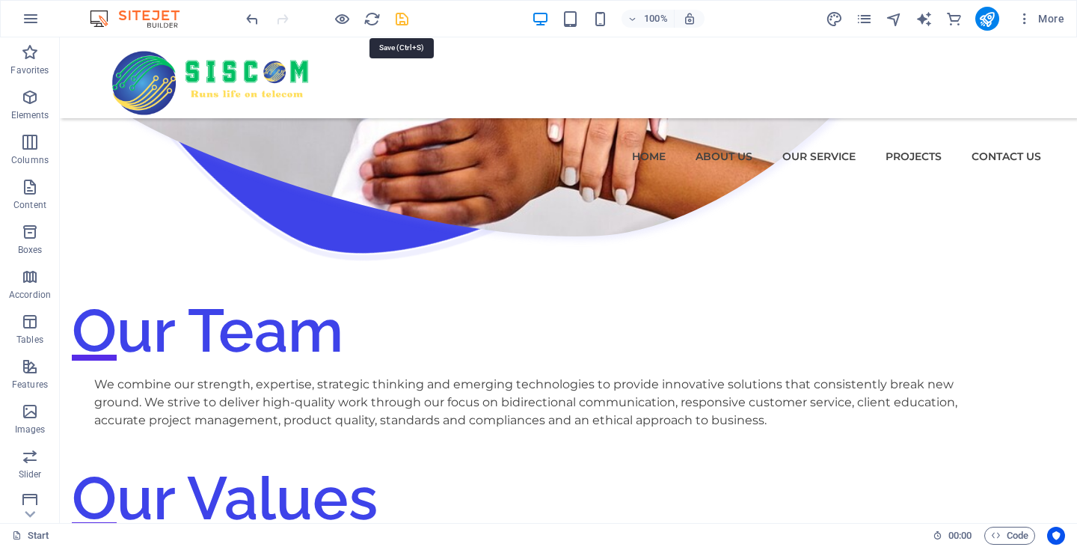
click at [399, 22] on icon "save" at bounding box center [402, 18] width 17 height 17
checkbox input "false"
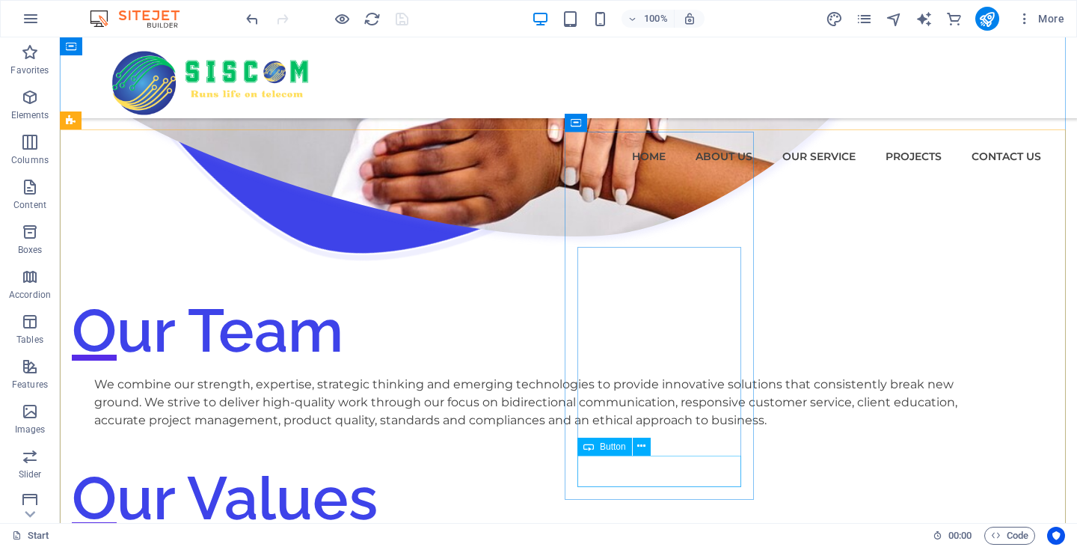
scroll to position [2287, 0]
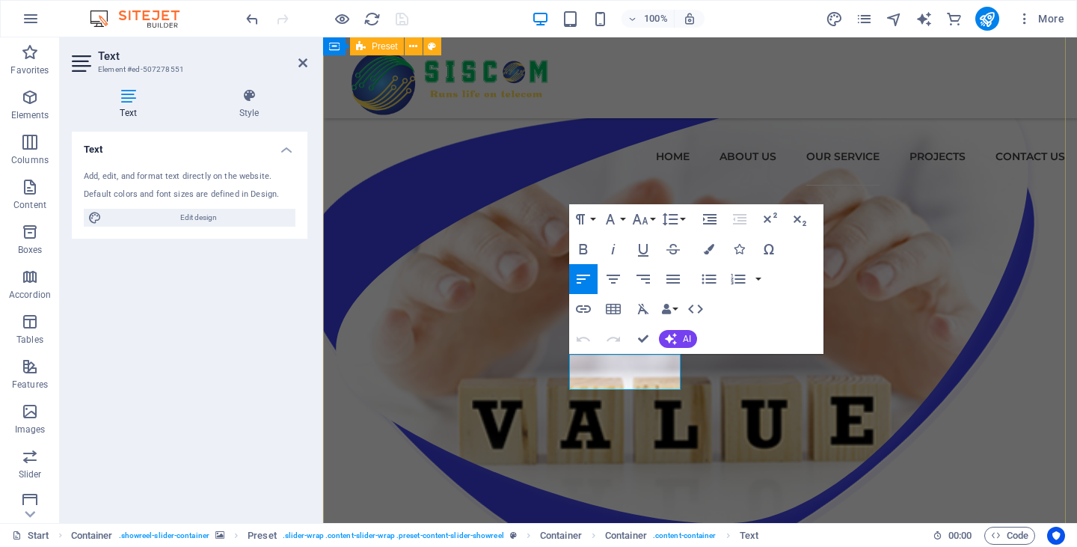
scroll to position [2436, 0]
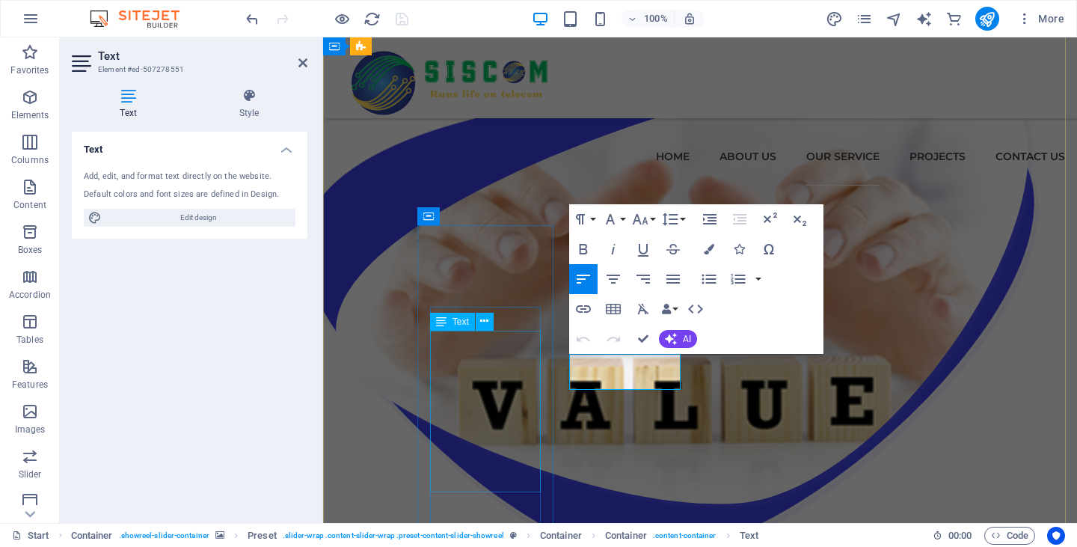
drag, startPoint x: 601, startPoint y: 368, endPoint x: 534, endPoint y: 368, distance: 66.6
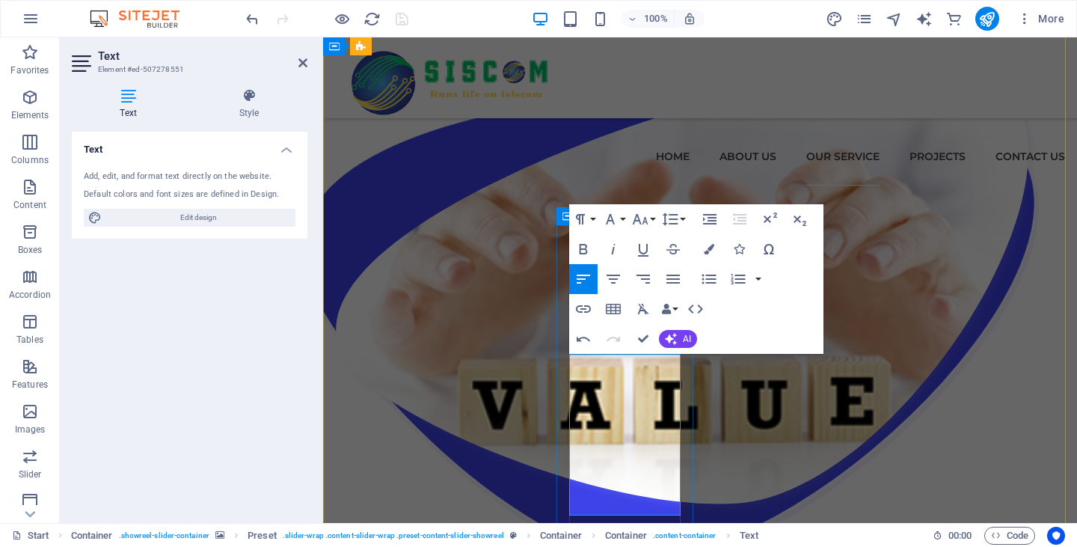
drag, startPoint x: 614, startPoint y: 474, endPoint x: 560, endPoint y: 473, distance: 54.6
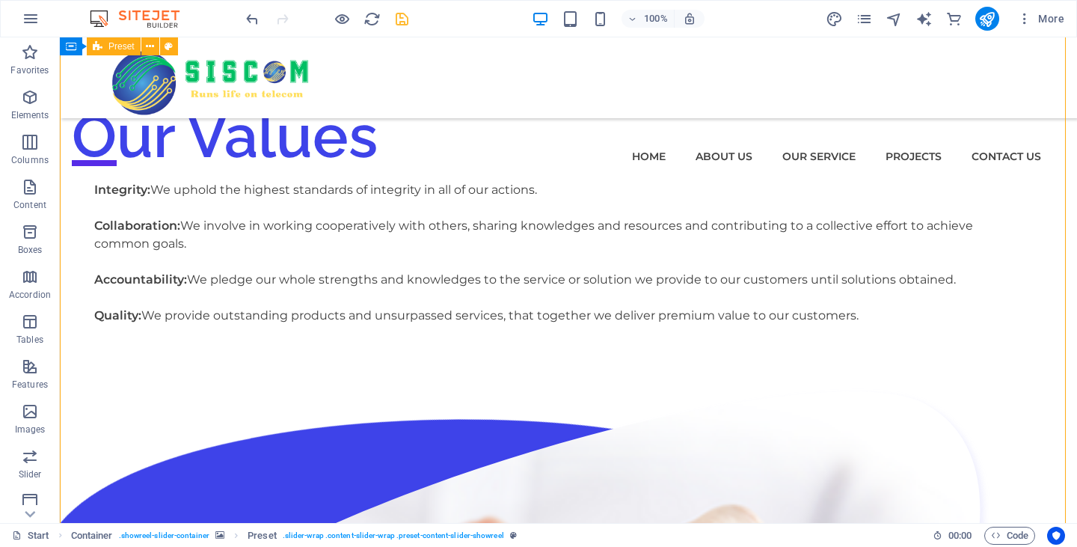
scroll to position [2275, 0]
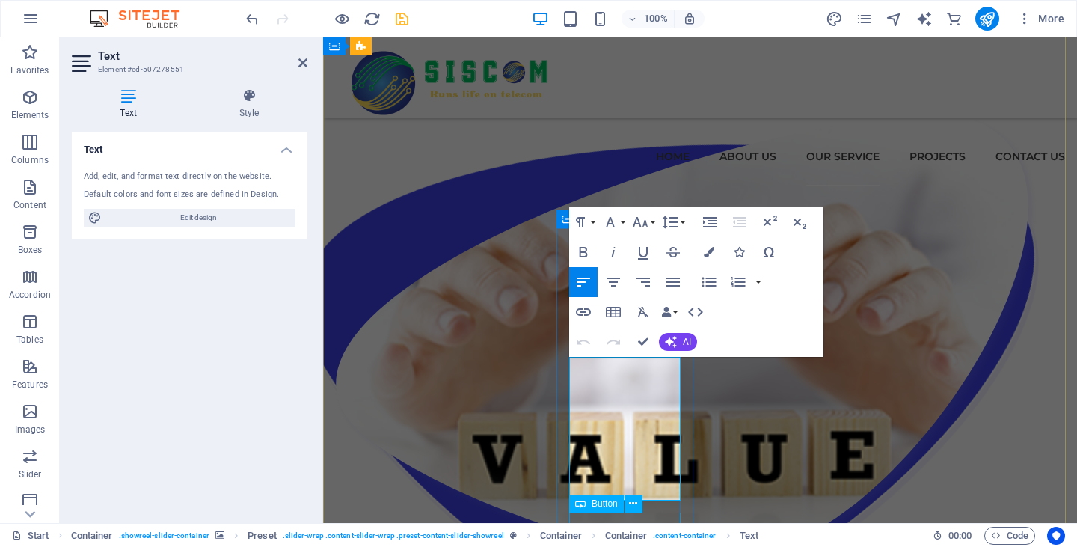
scroll to position [2433, 0]
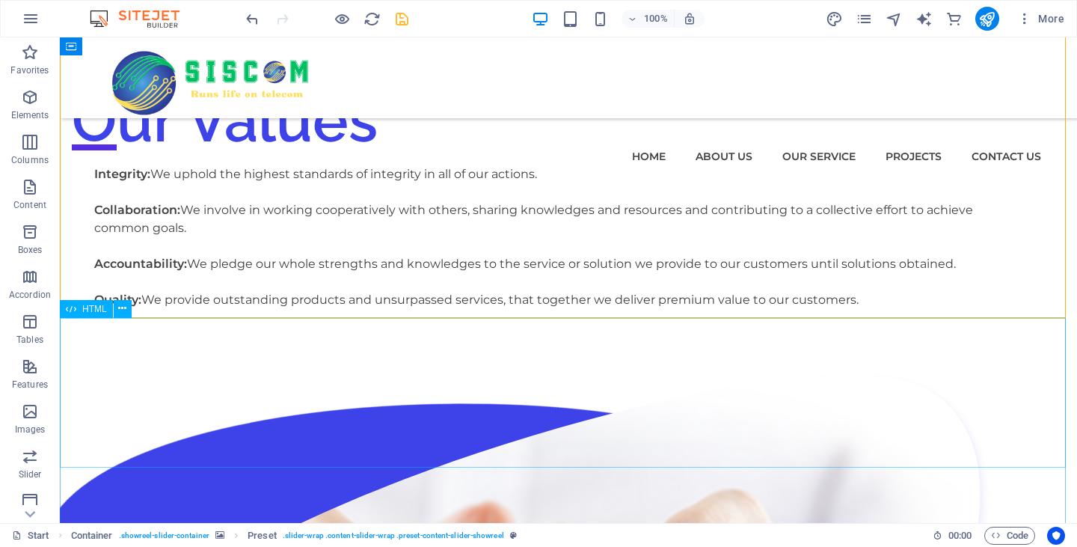
scroll to position [2272, 0]
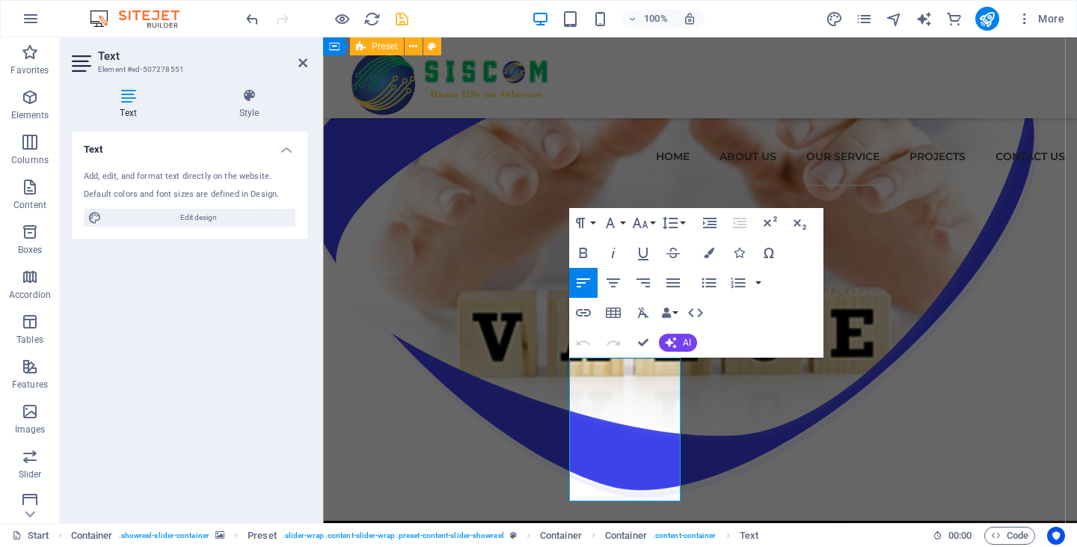
scroll to position [2508, 0]
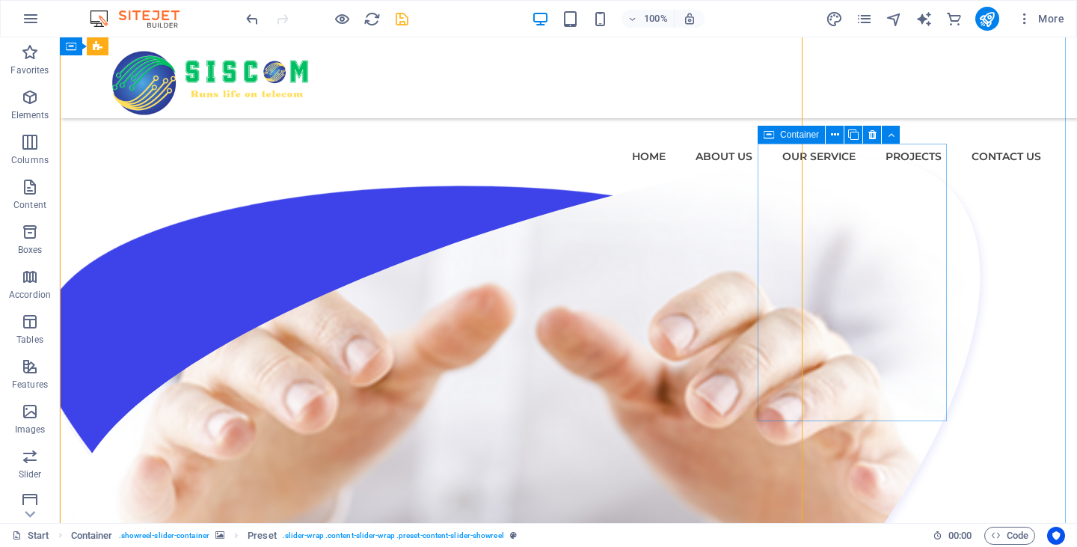
scroll to position [2272, 0]
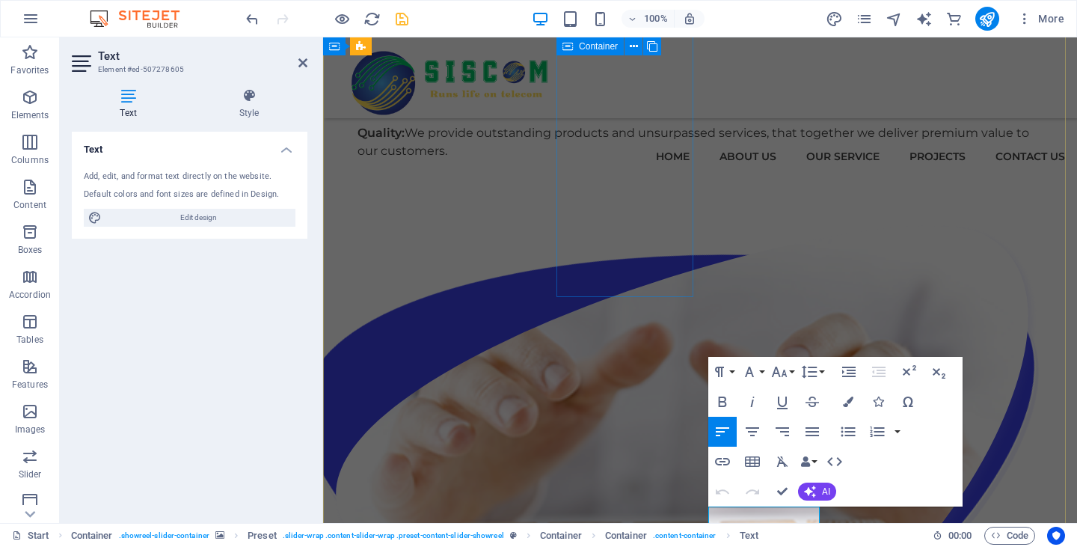
scroll to position [2284, 0]
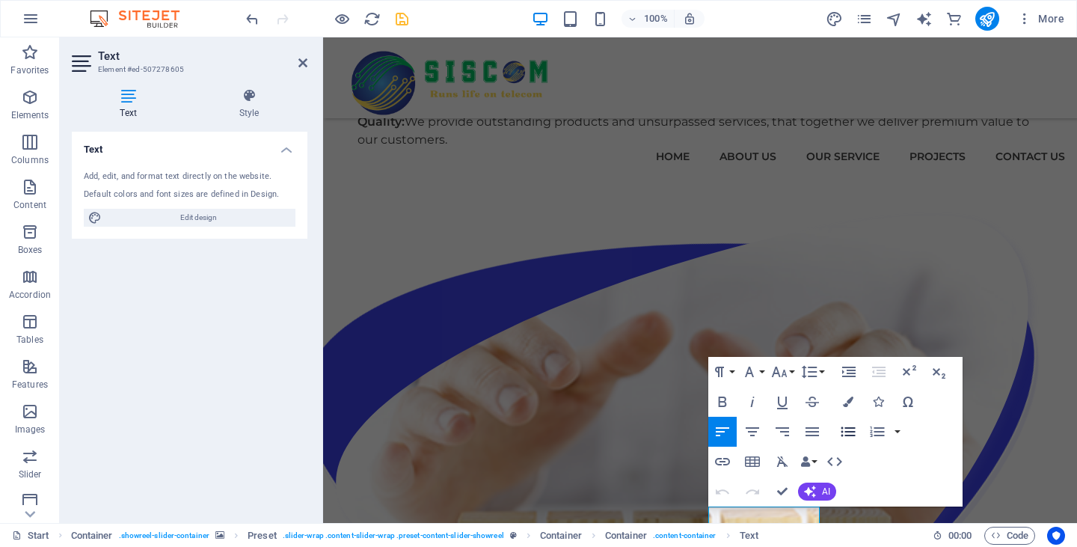
click at [845, 433] on icon "button" at bounding box center [849, 432] width 18 height 18
drag, startPoint x: 1071, startPoint y: 560, endPoint x: 710, endPoint y: 511, distance: 364.0
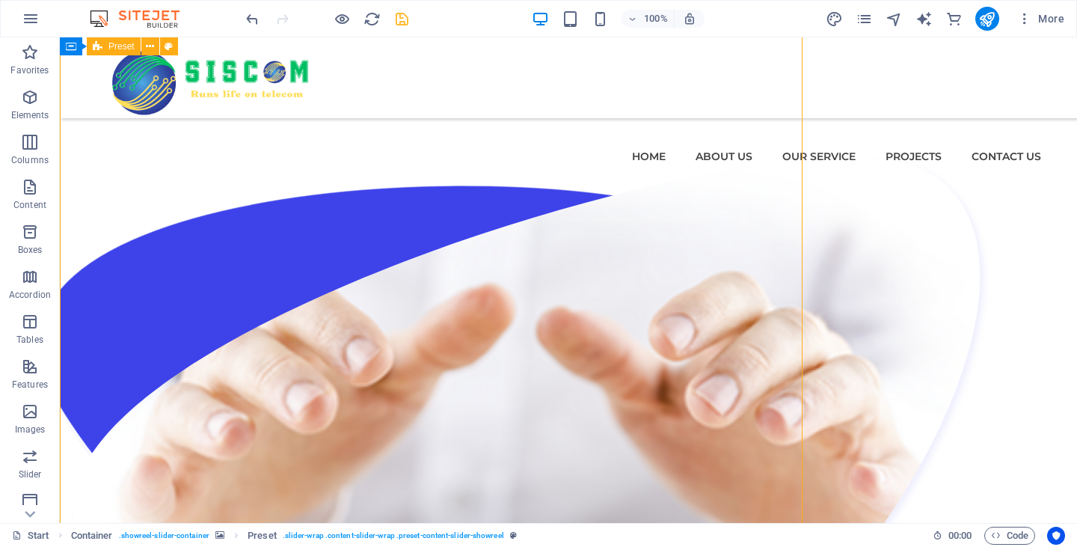
scroll to position [2272, 0]
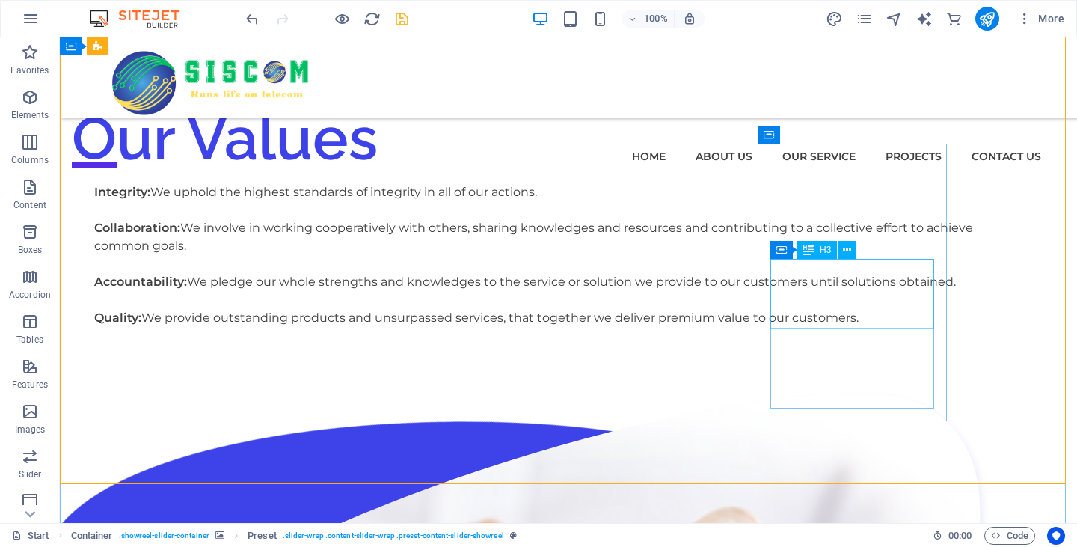
click at [851, 250] on icon at bounding box center [847, 250] width 8 height 16
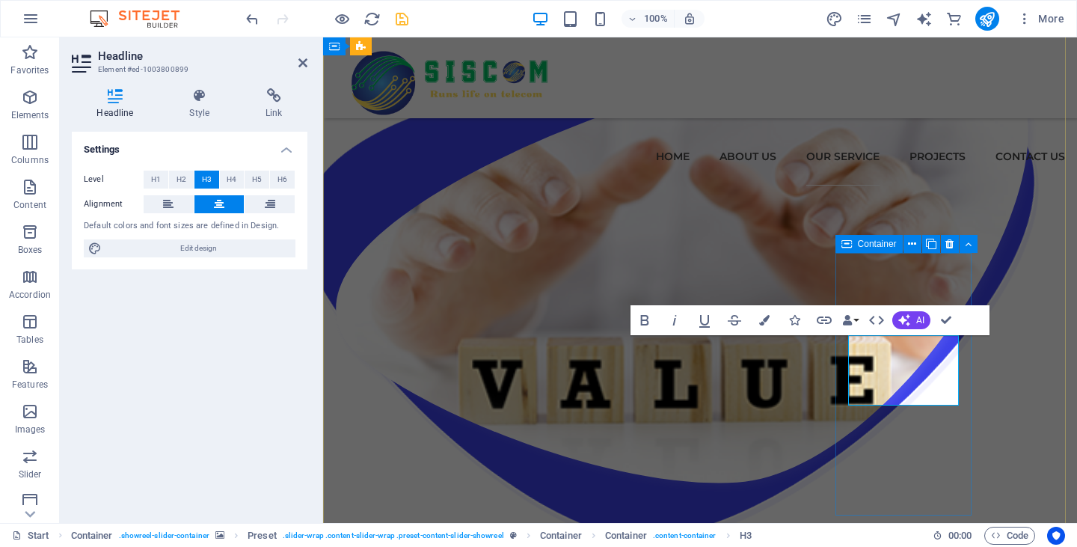
scroll to position [2497, 0]
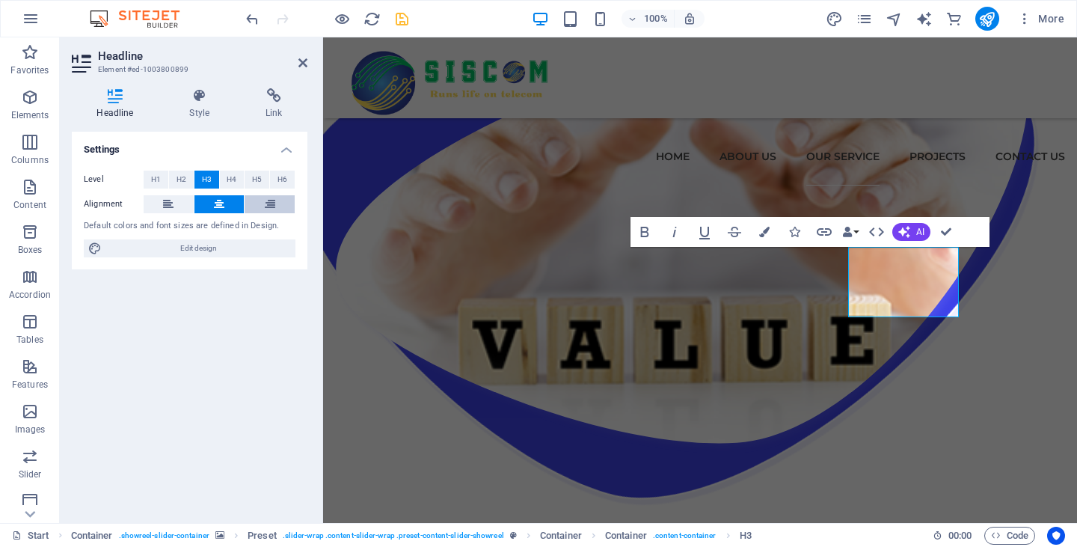
click at [274, 208] on icon at bounding box center [270, 204] width 10 height 18
click at [171, 212] on icon at bounding box center [168, 204] width 10 height 18
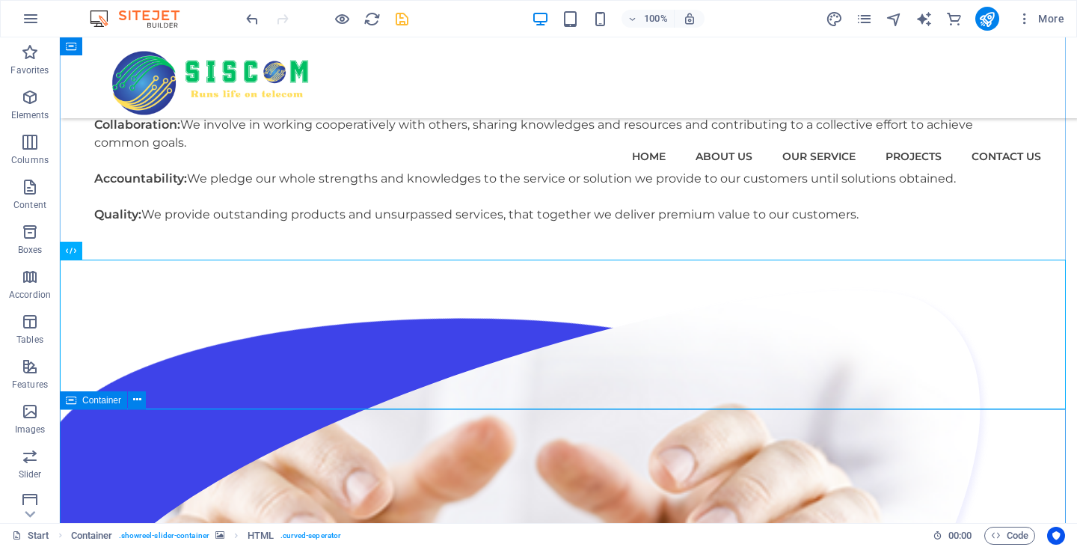
scroll to position [2123, 0]
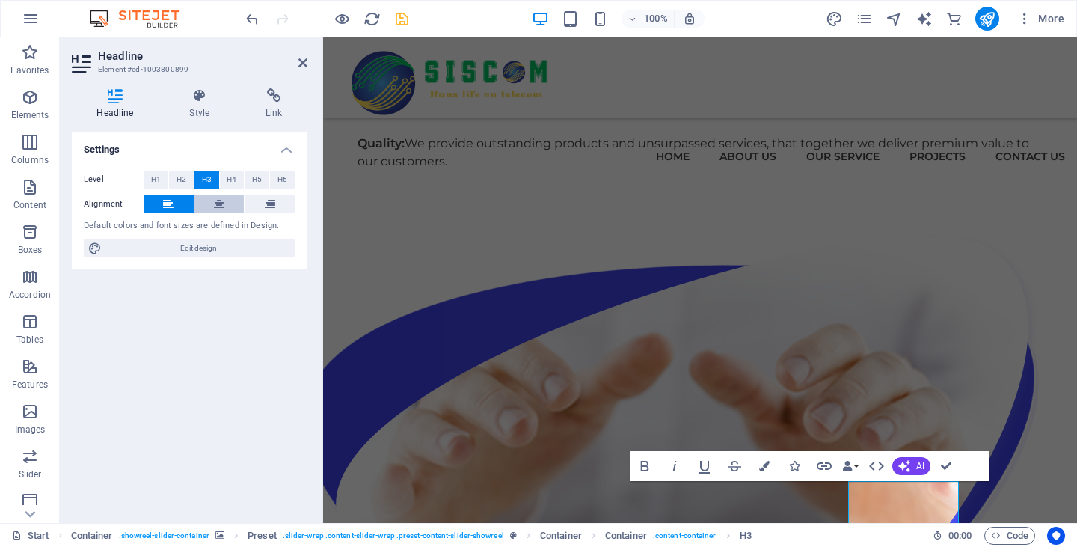
click at [204, 204] on button at bounding box center [220, 204] width 50 height 18
click at [174, 180] on button "H2" at bounding box center [181, 180] width 25 height 18
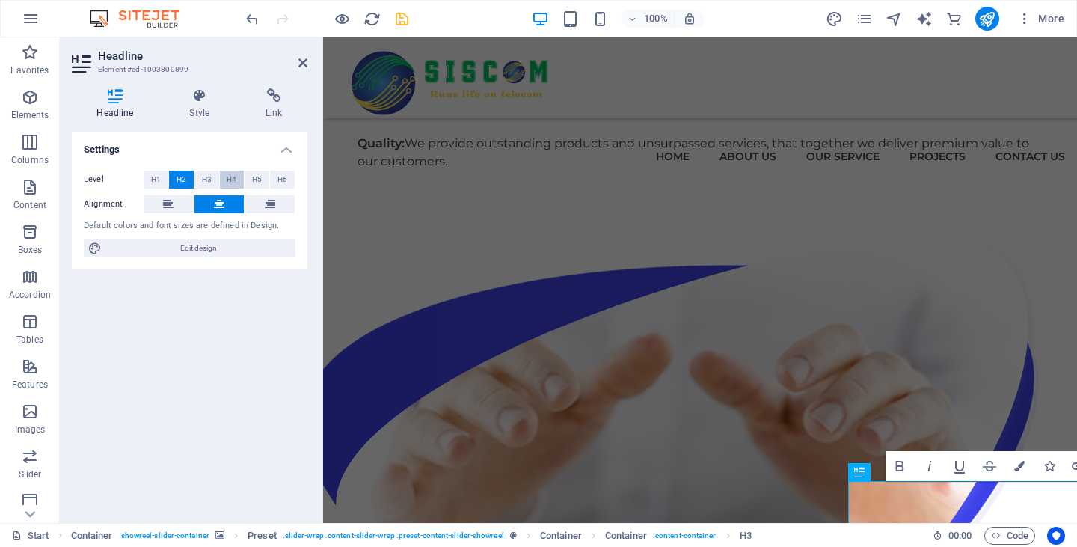
click at [237, 181] on button "H4" at bounding box center [232, 180] width 25 height 18
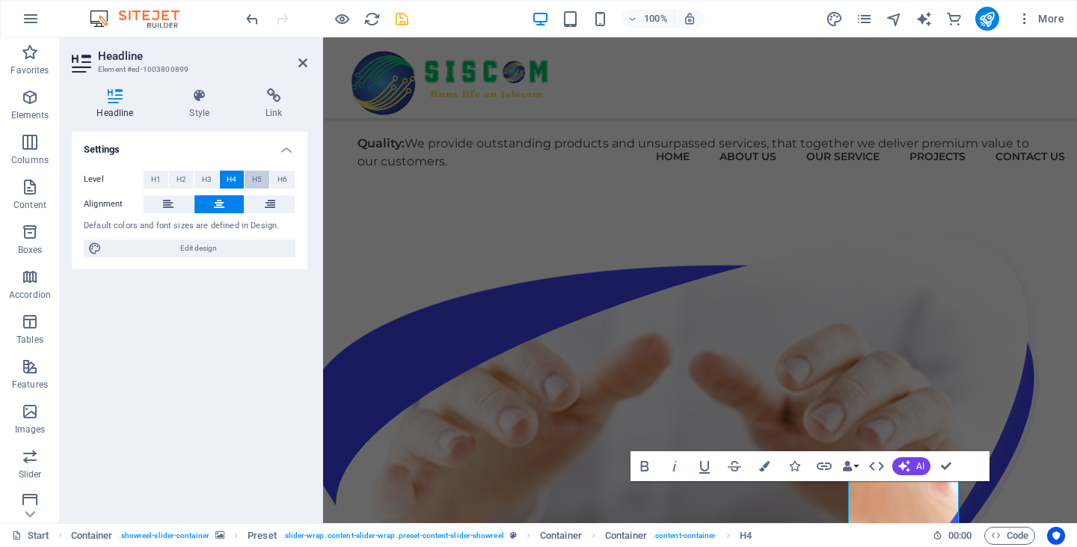
click at [257, 183] on span "H5" at bounding box center [257, 180] width 10 height 18
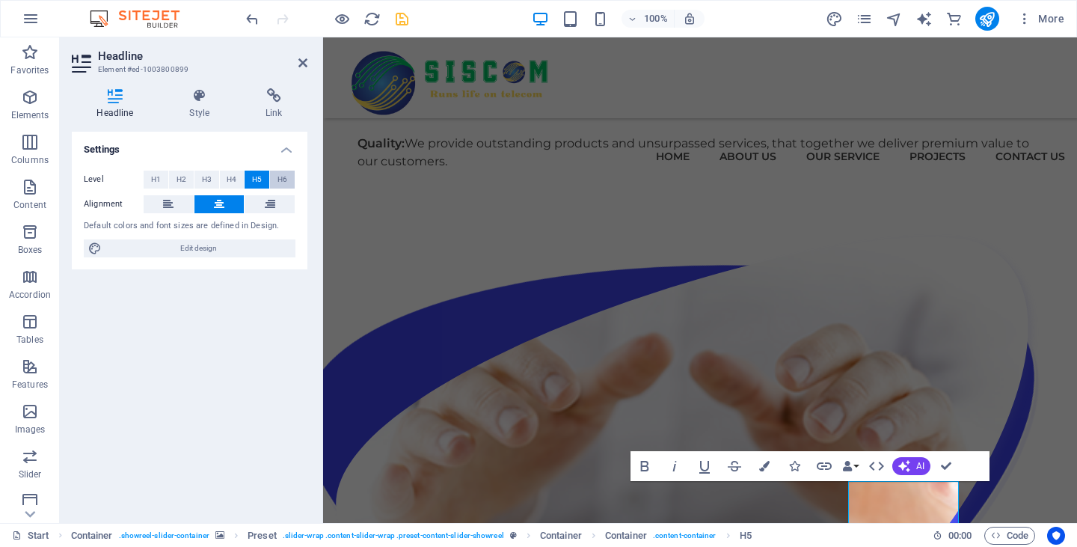
click at [288, 184] on button "H6" at bounding box center [282, 180] width 25 height 18
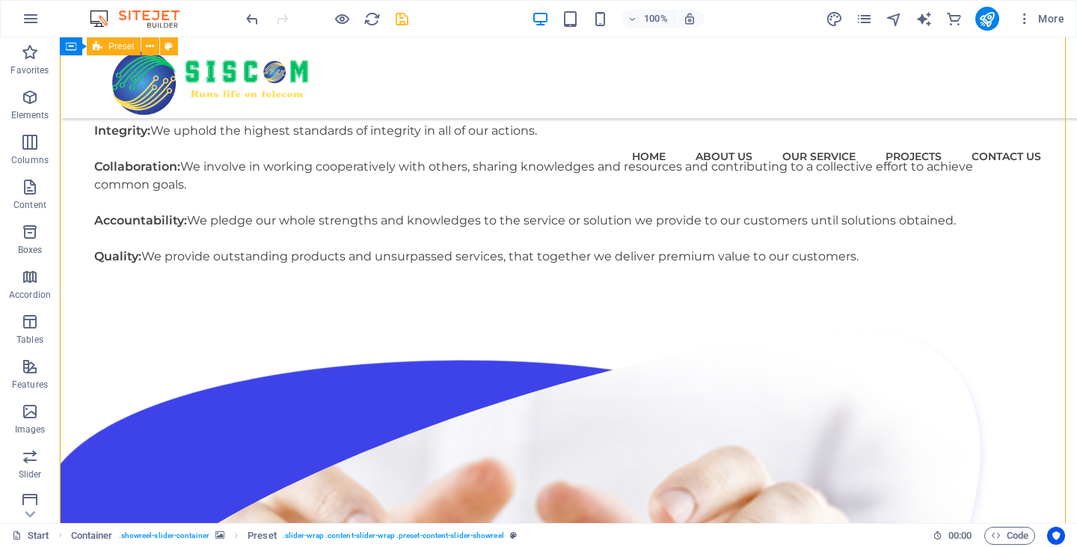
scroll to position [2337, 0]
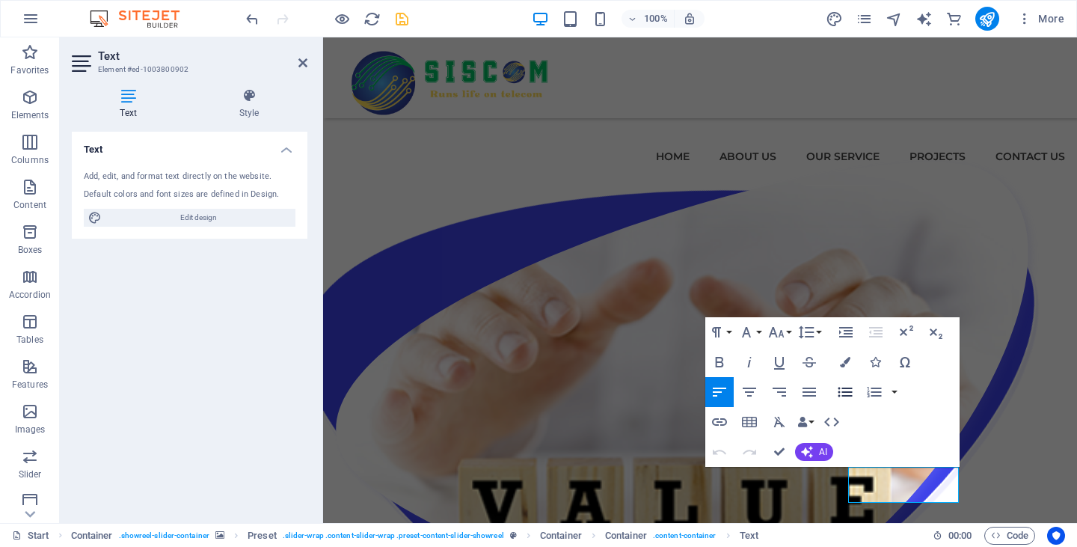
click at [845, 393] on icon "button" at bounding box center [845, 393] width 14 height 10
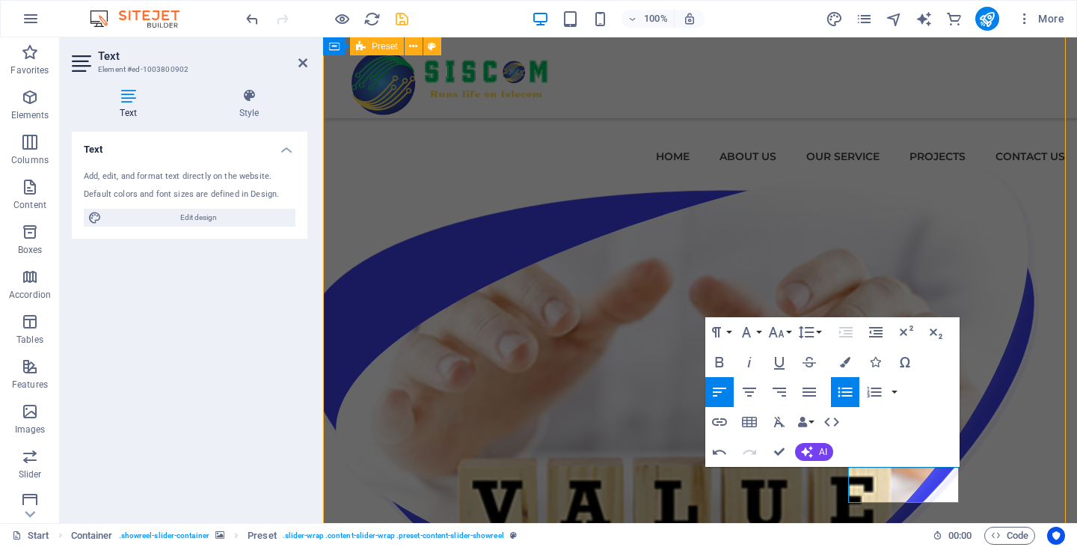
scroll to position [2104, 0]
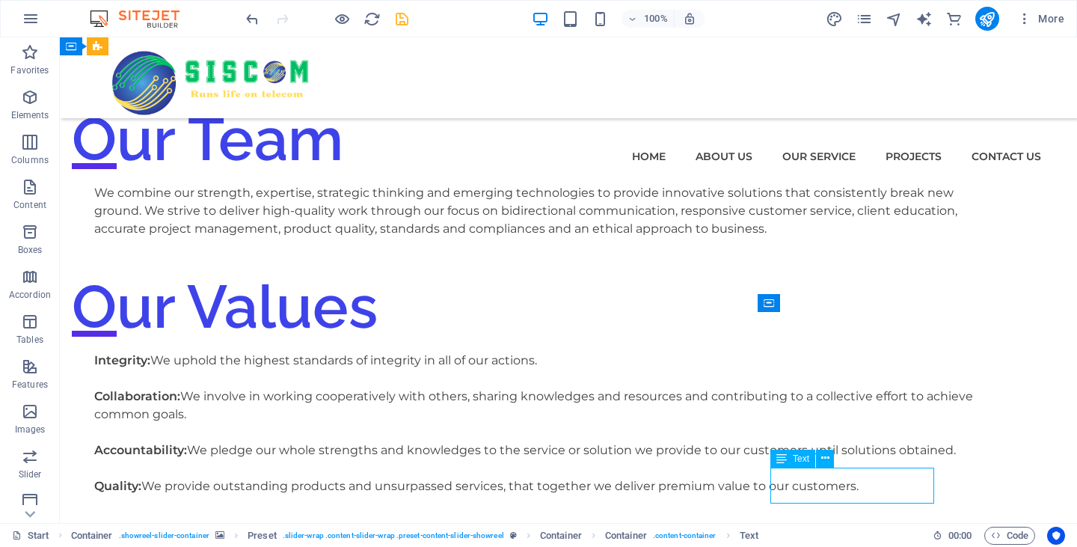
scroll to position [2328, 0]
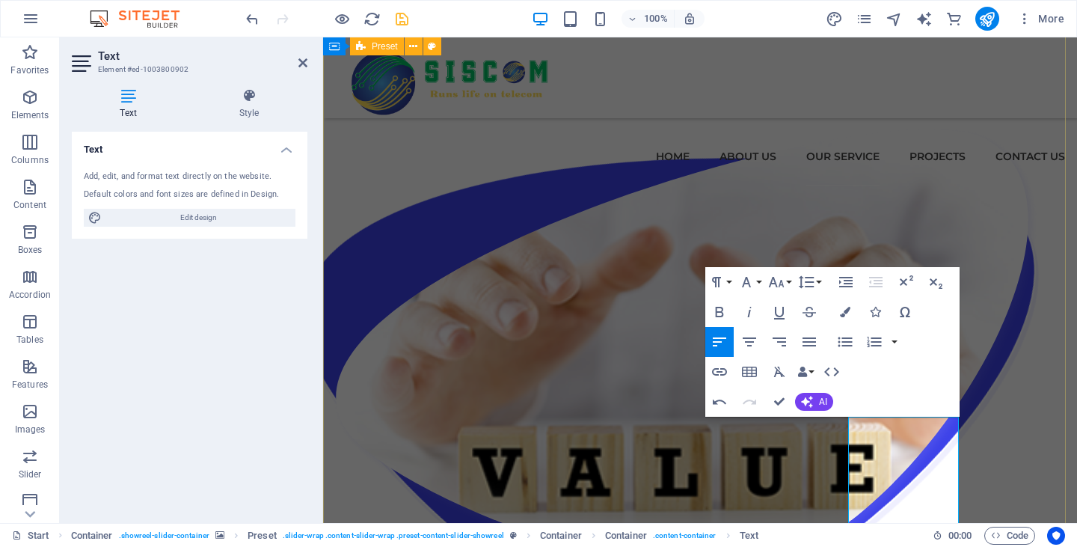
scroll to position [2387, 0]
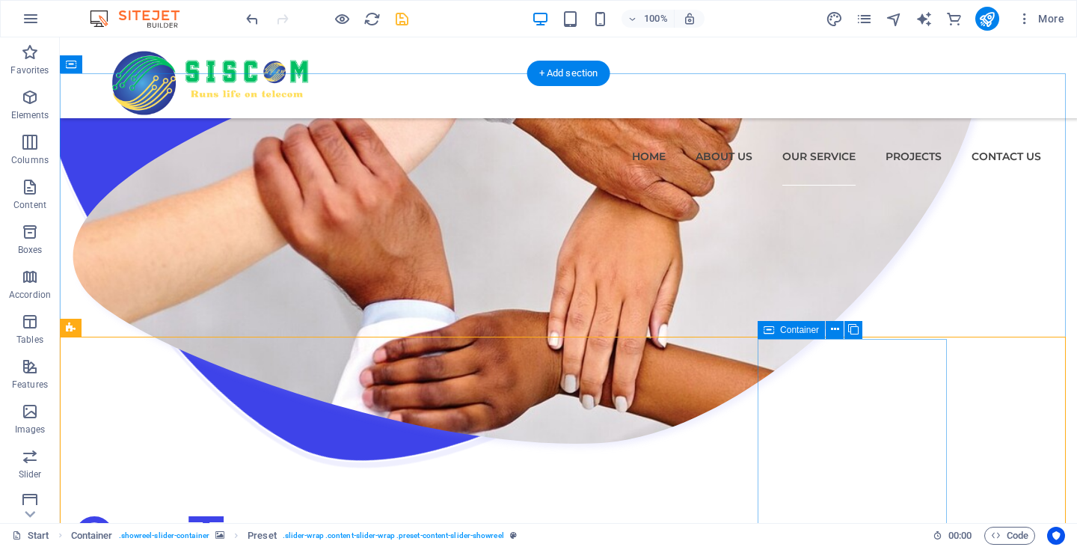
scroll to position [1780, 0]
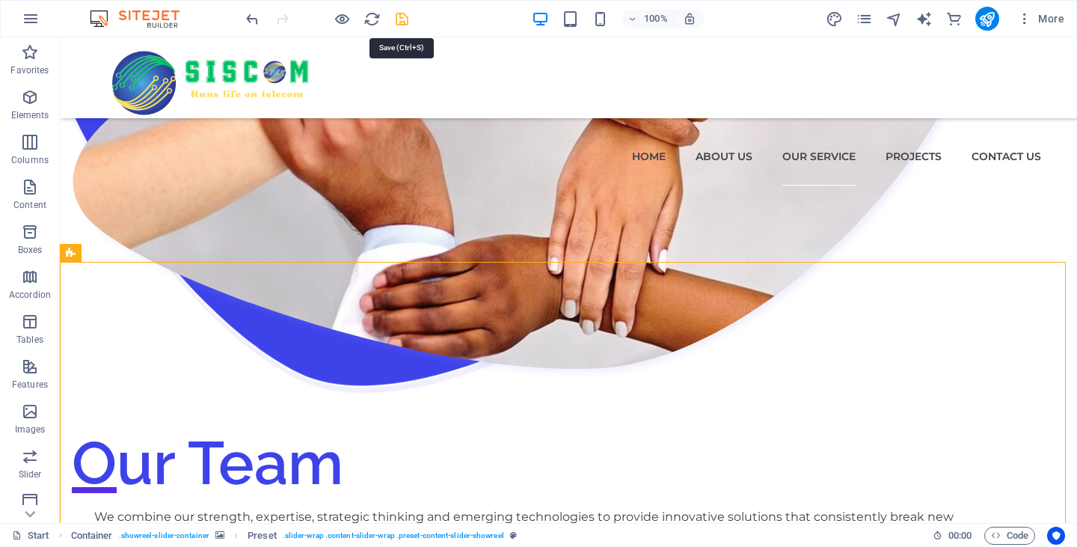
click at [406, 19] on icon "save" at bounding box center [402, 18] width 17 height 17
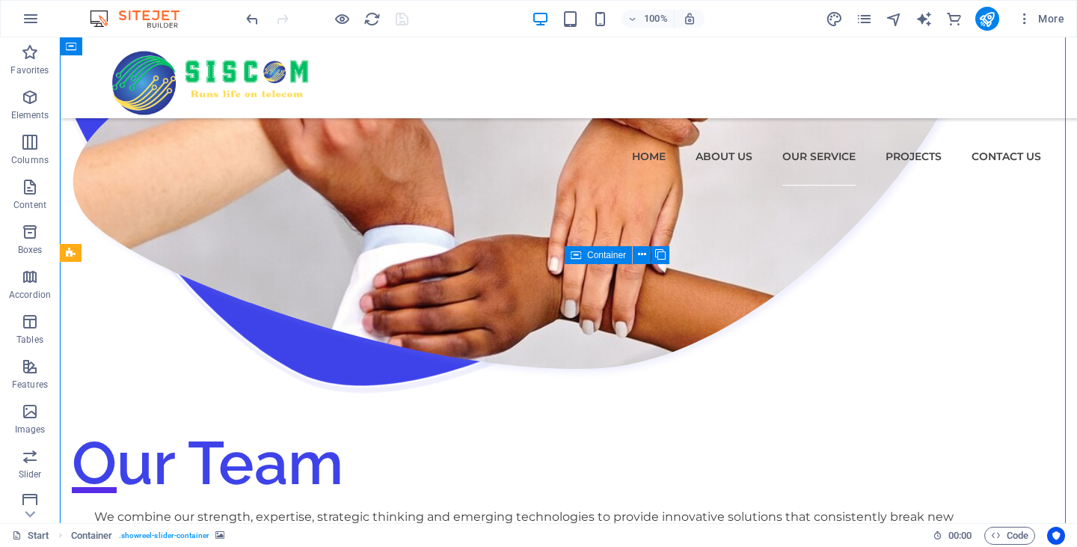
drag, startPoint x: 728, startPoint y: 270, endPoint x: 667, endPoint y: 272, distance: 60.6
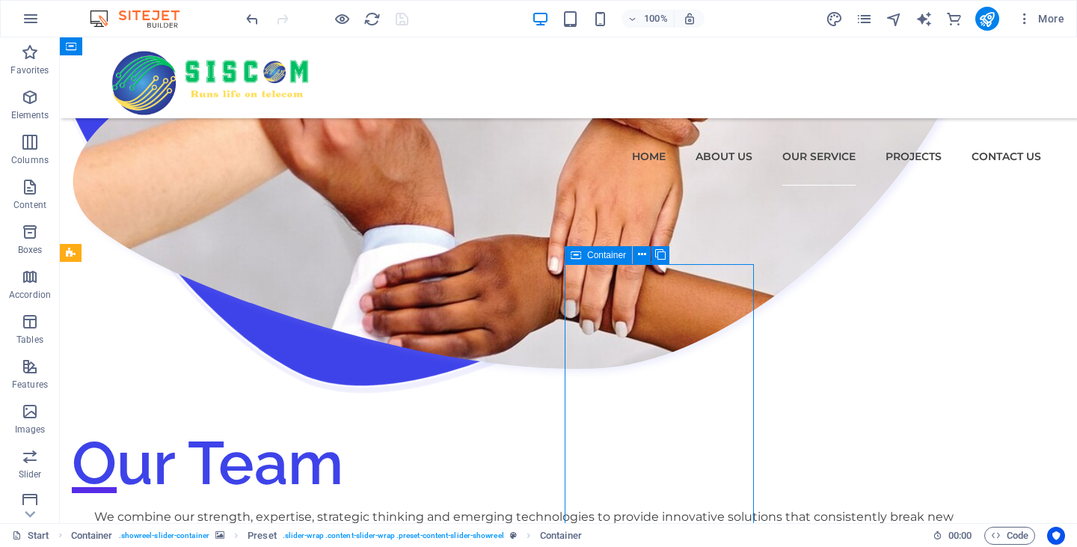
drag, startPoint x: 661, startPoint y: 269, endPoint x: 604, endPoint y: 275, distance: 57.9
click at [641, 254] on icon at bounding box center [642, 255] width 8 height 16
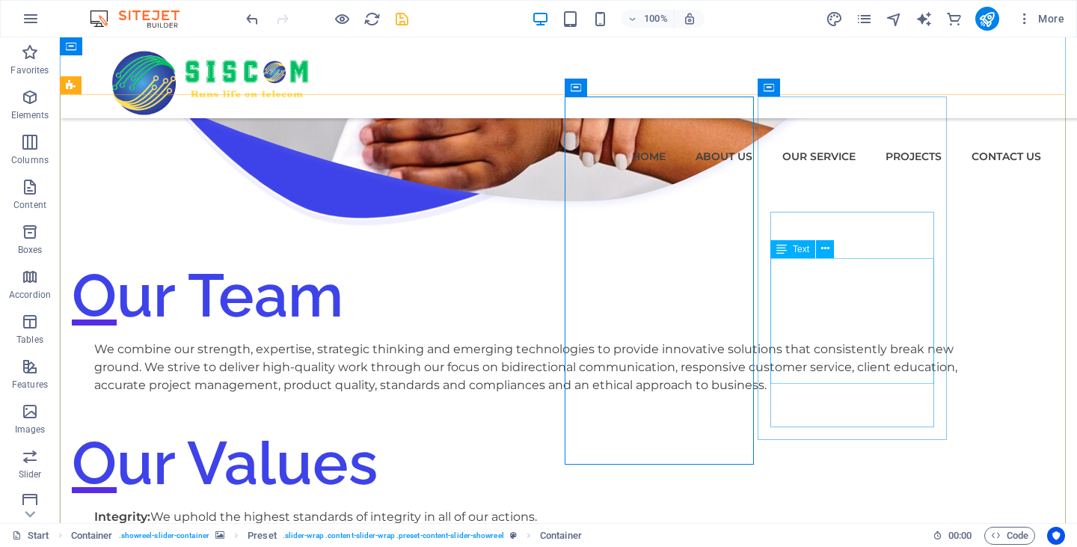
scroll to position [1723, 0]
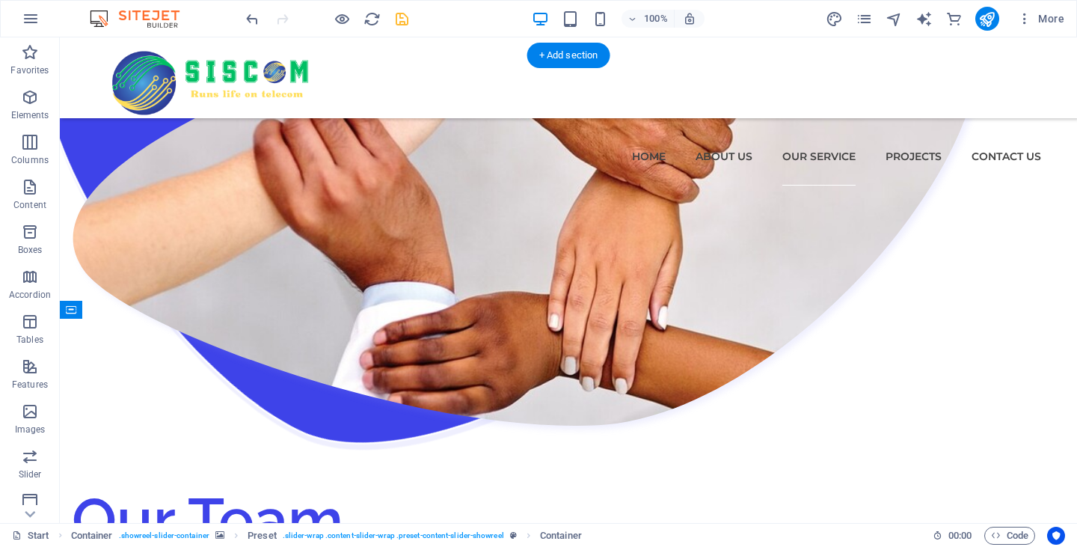
drag, startPoint x: 700, startPoint y: 329, endPoint x: 188, endPoint y: 358, distance: 513.4
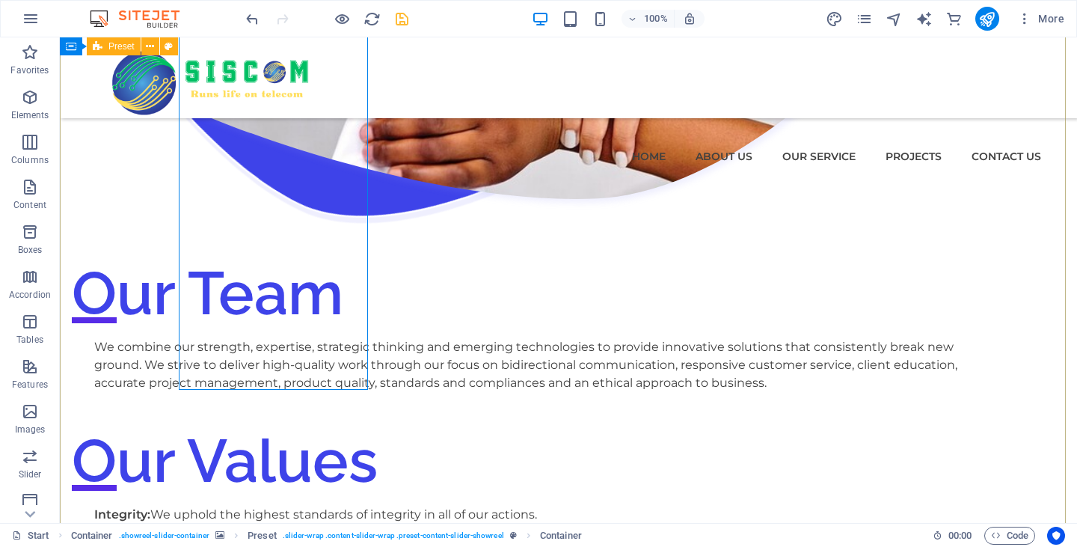
scroll to position [1873, 0]
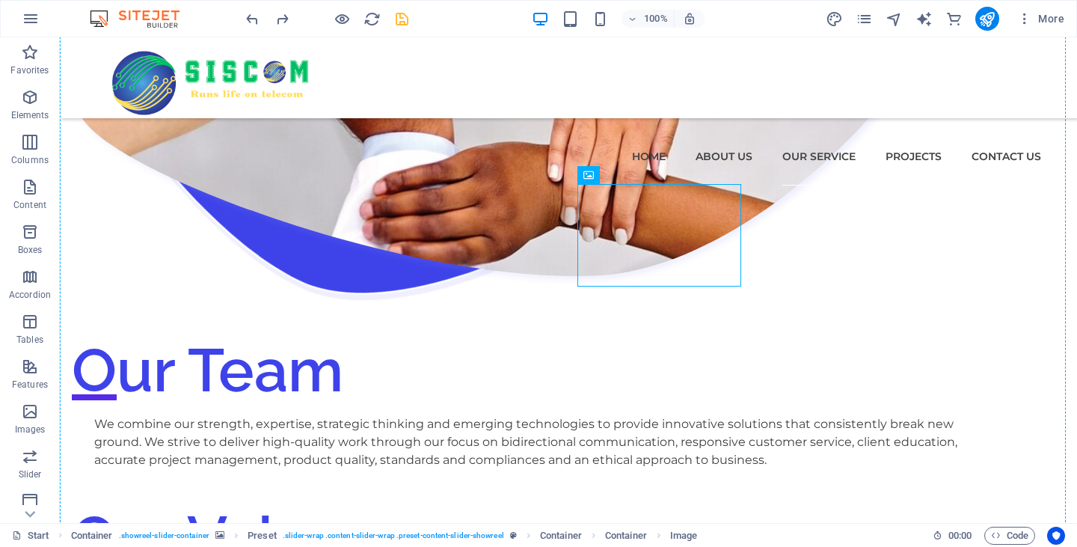
drag, startPoint x: 634, startPoint y: 200, endPoint x: 965, endPoint y: 231, distance: 333.0
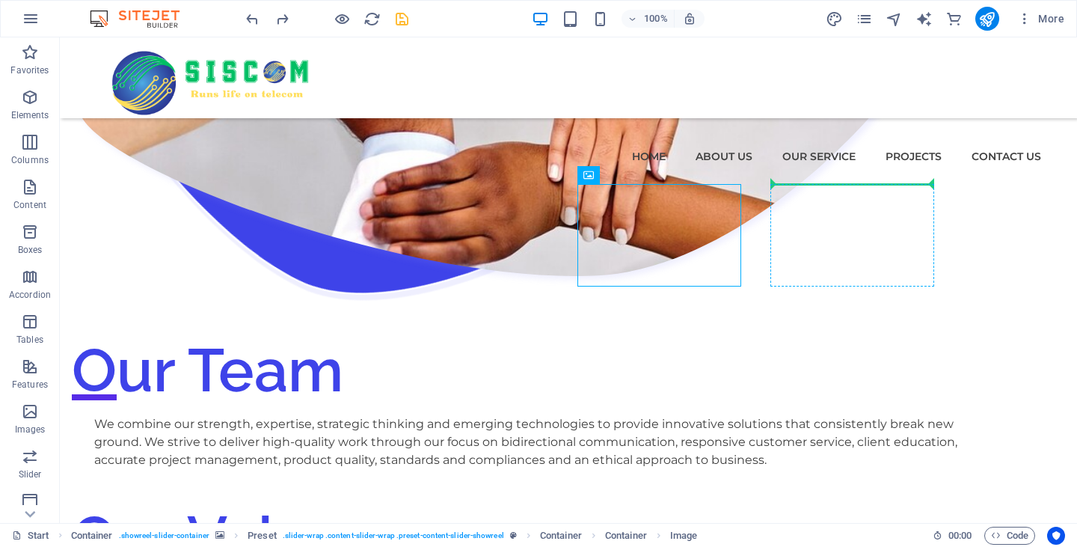
drag, startPoint x: 707, startPoint y: 198, endPoint x: 880, endPoint y: 217, distance: 173.8
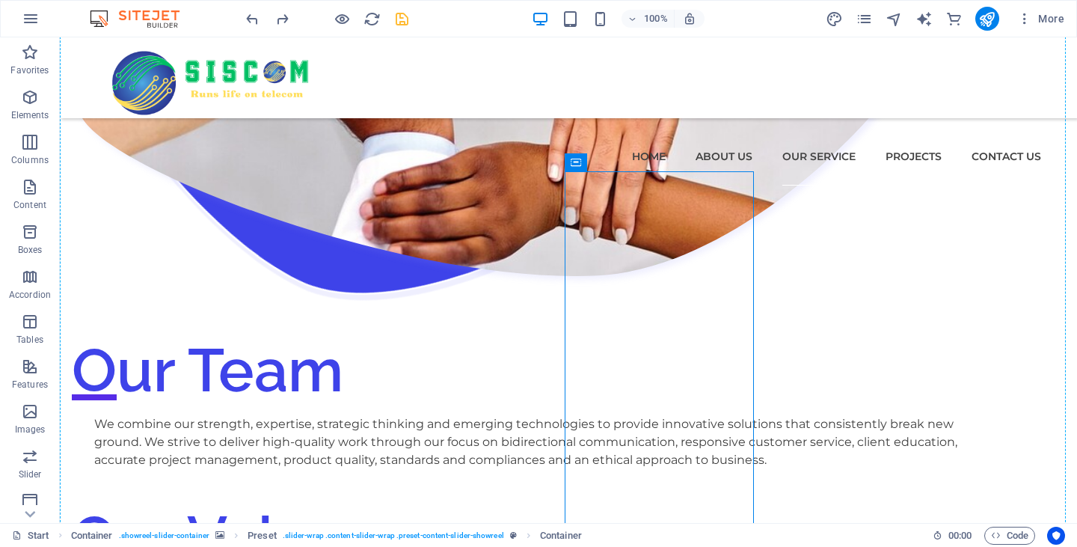
drag, startPoint x: 715, startPoint y: 176, endPoint x: 963, endPoint y: 193, distance: 248.3
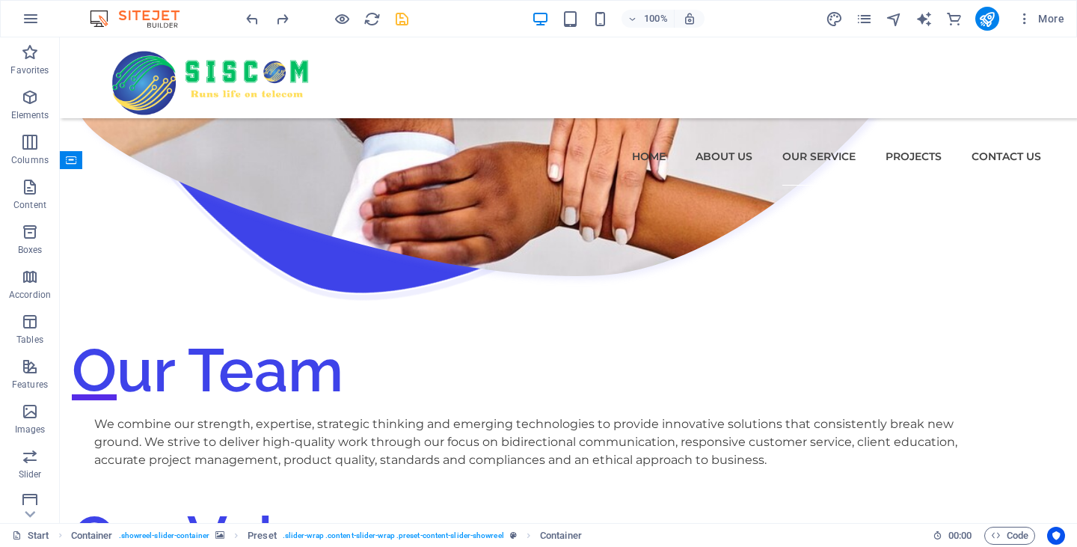
drag, startPoint x: 572, startPoint y: 212, endPoint x: 869, endPoint y: 173, distance: 299.6
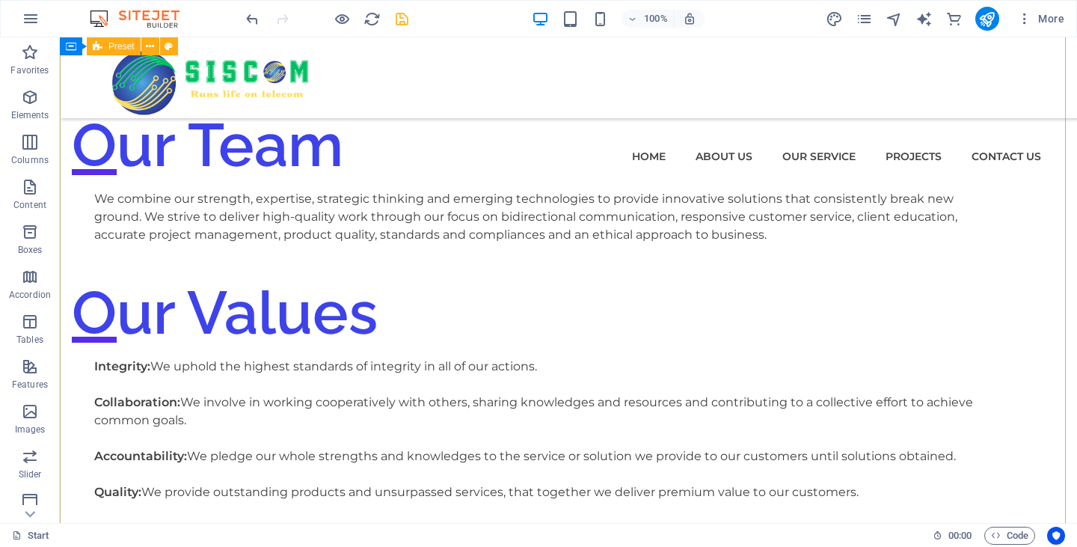
scroll to position [2097, 0]
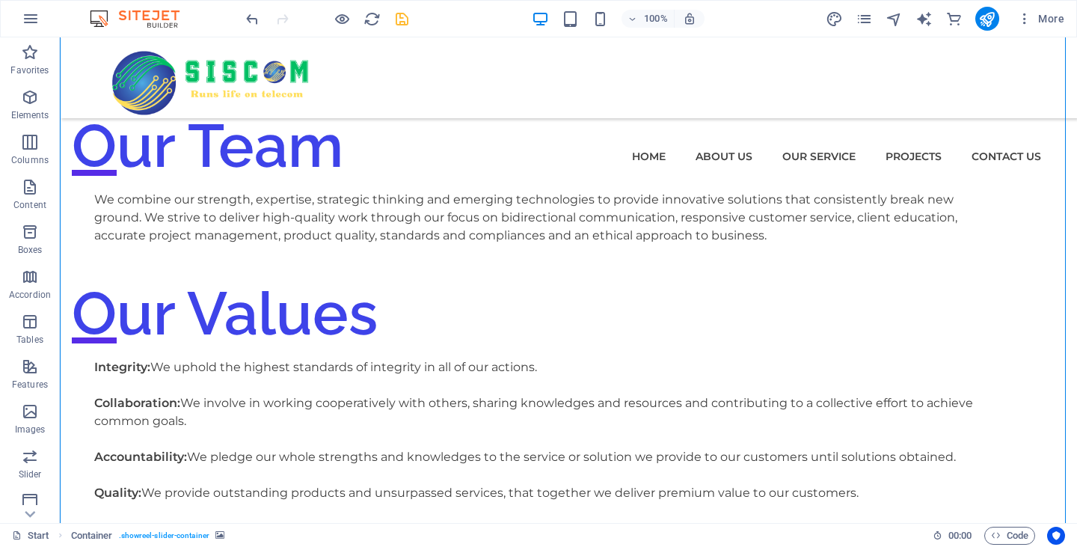
drag, startPoint x: 723, startPoint y: 323, endPoint x: 610, endPoint y: 325, distance: 113.0
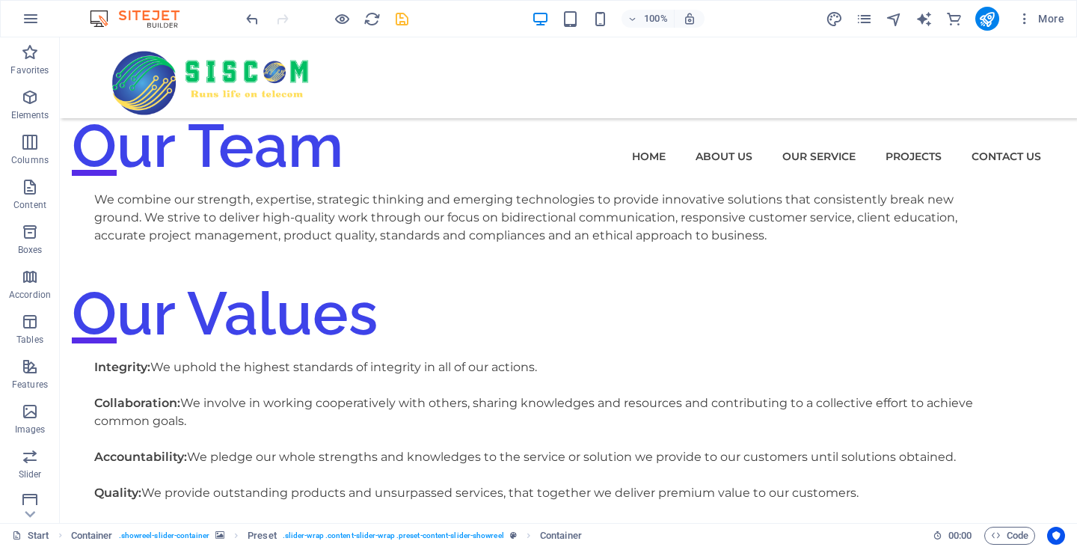
drag, startPoint x: 579, startPoint y: 327, endPoint x: 917, endPoint y: 325, distance: 337.5
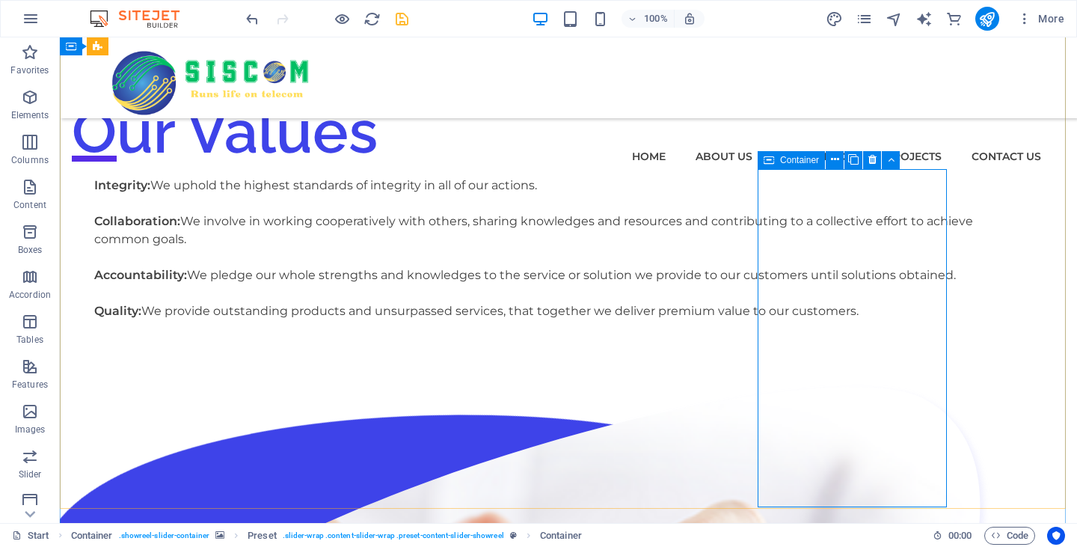
scroll to position [2322, 0]
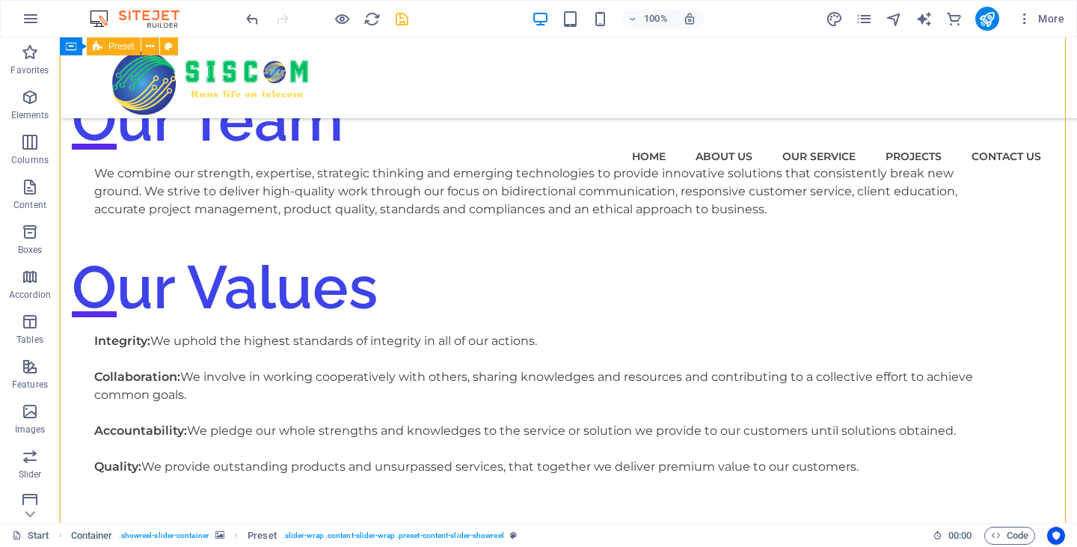
scroll to position [2247, 0]
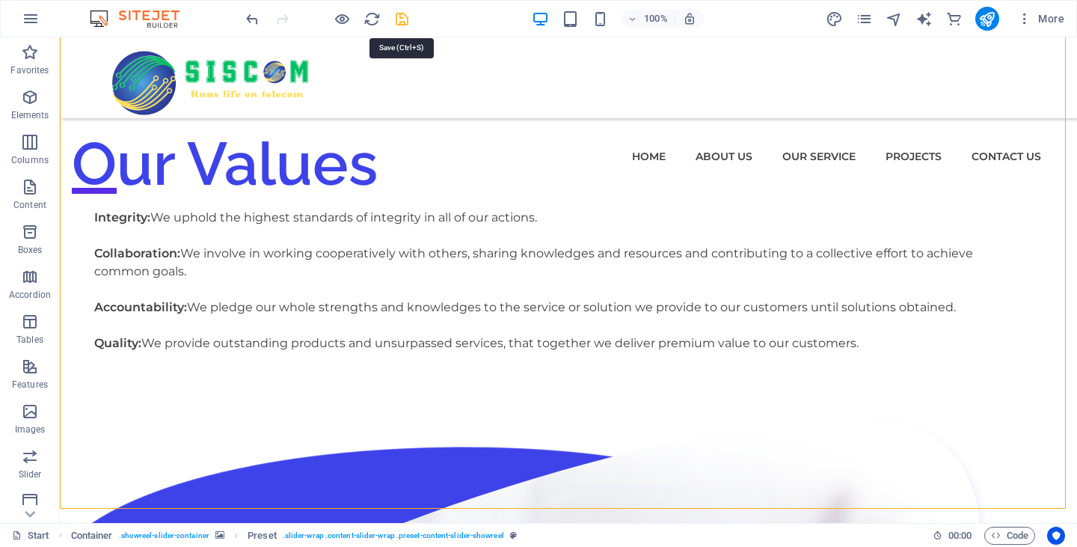
click at [409, 19] on icon "save" at bounding box center [402, 18] width 17 height 17
checkbox input "false"
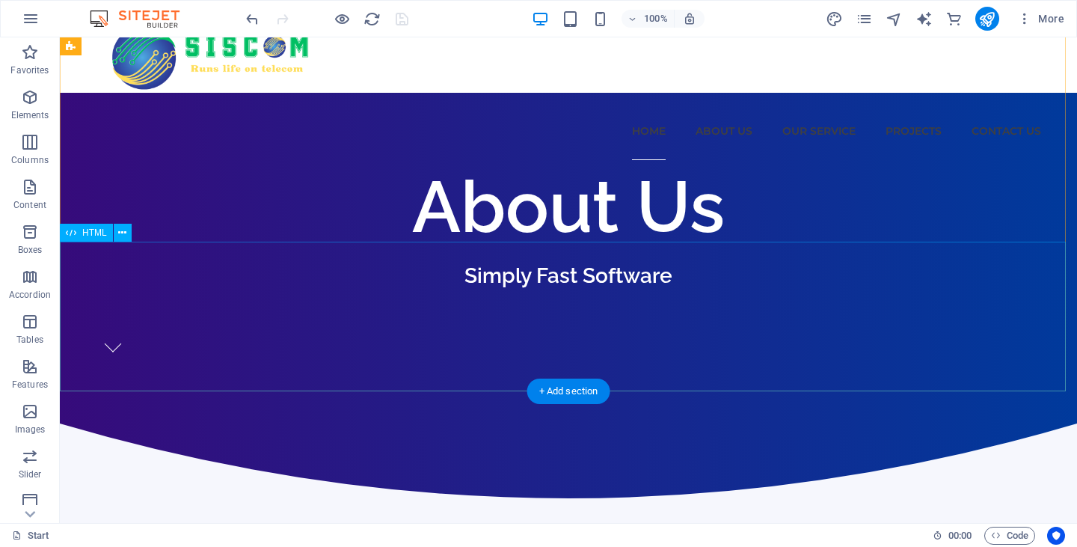
scroll to position [0, 0]
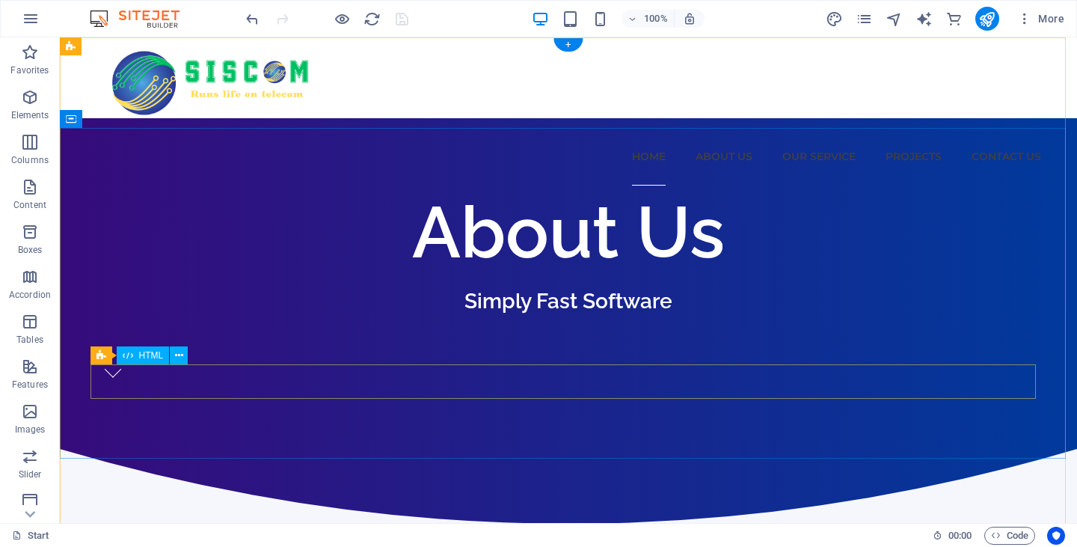
click at [130, 389] on div at bounding box center [113, 372] width 34 height 34
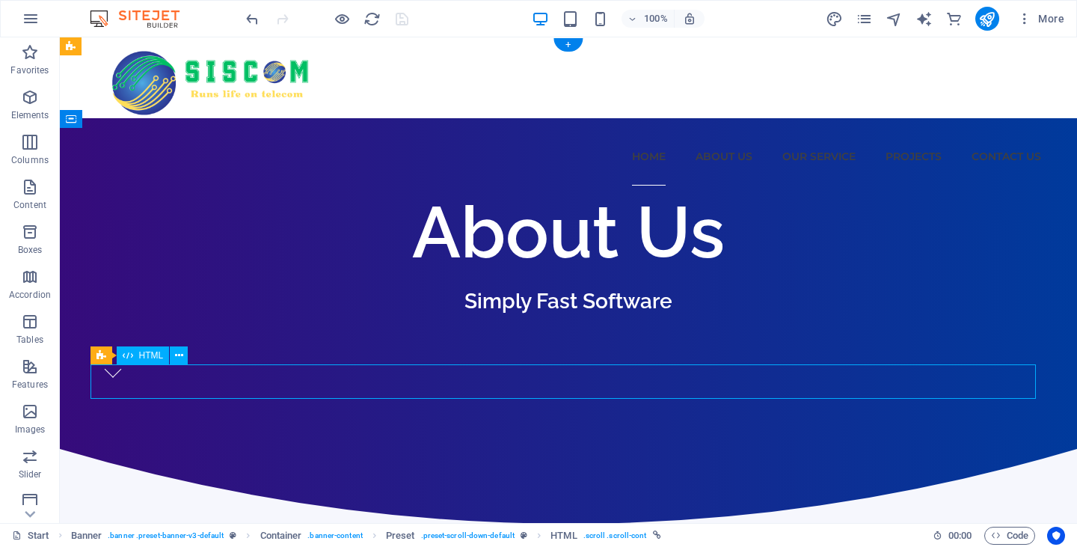
click at [130, 389] on div at bounding box center [113, 372] width 34 height 34
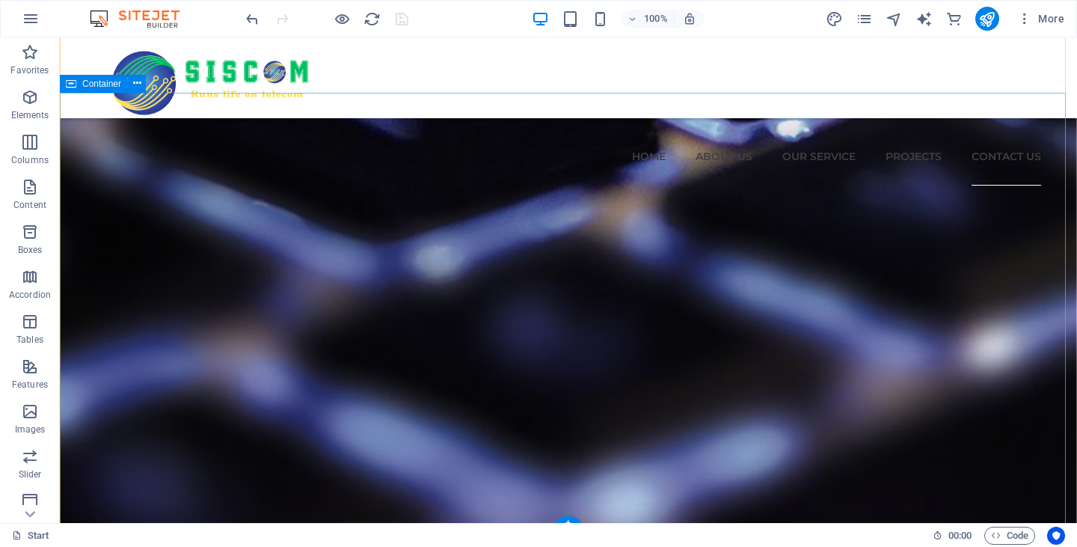
scroll to position [4188, 0]
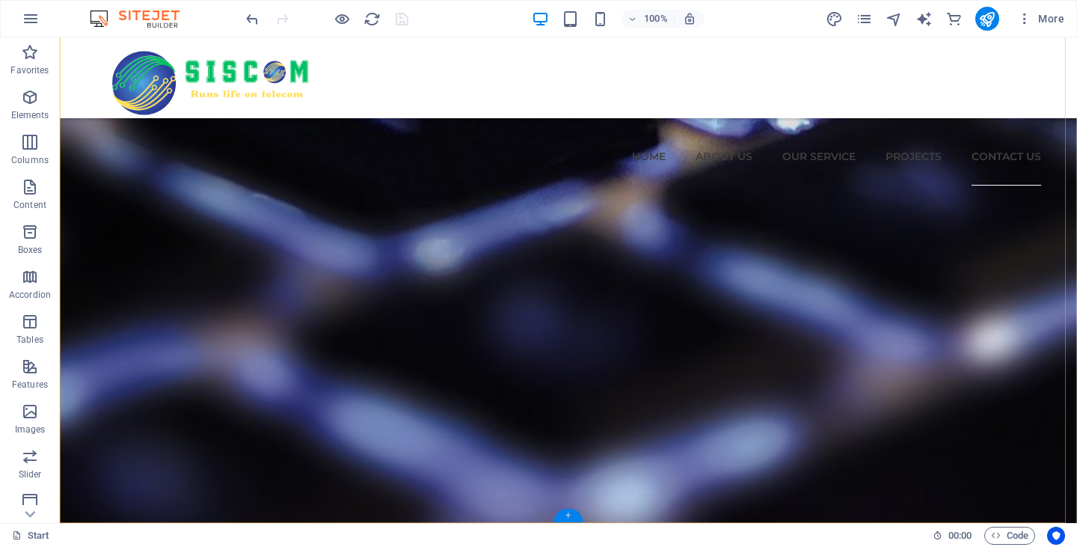
click at [572, 513] on div "+" at bounding box center [568, 515] width 29 height 13
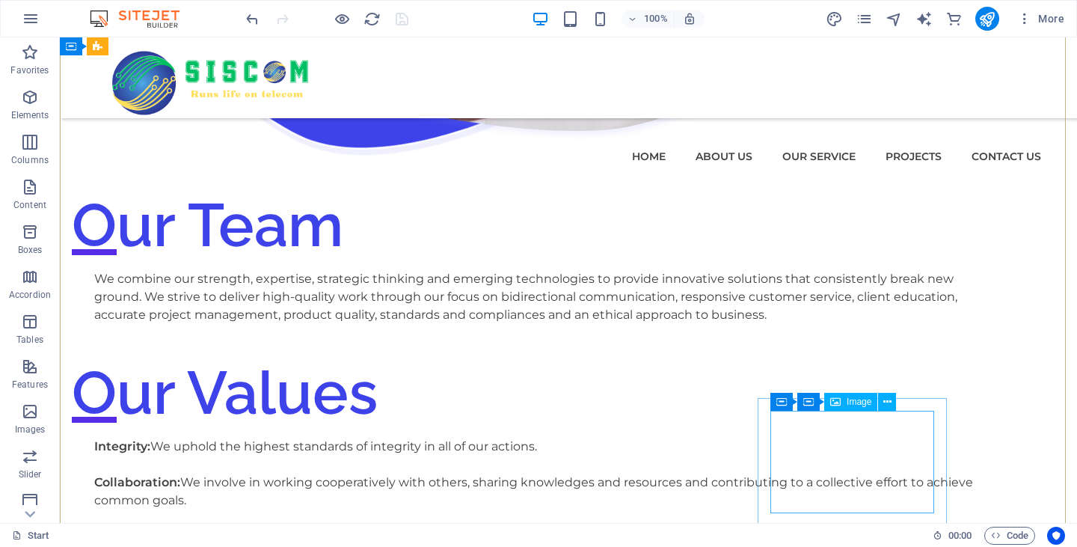
scroll to position [1644, 0]
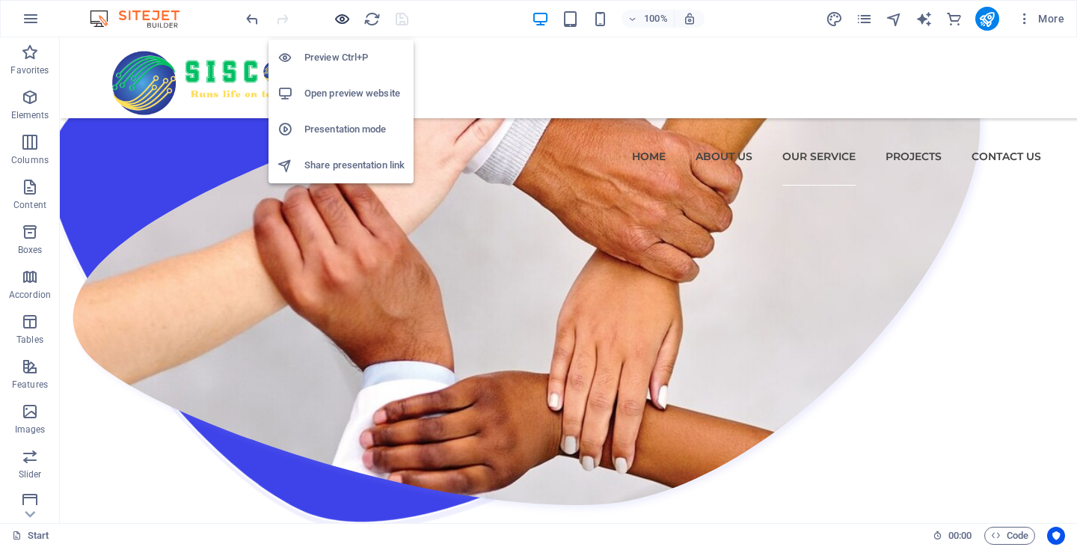
click at [338, 22] on icon "button" at bounding box center [342, 18] width 17 height 17
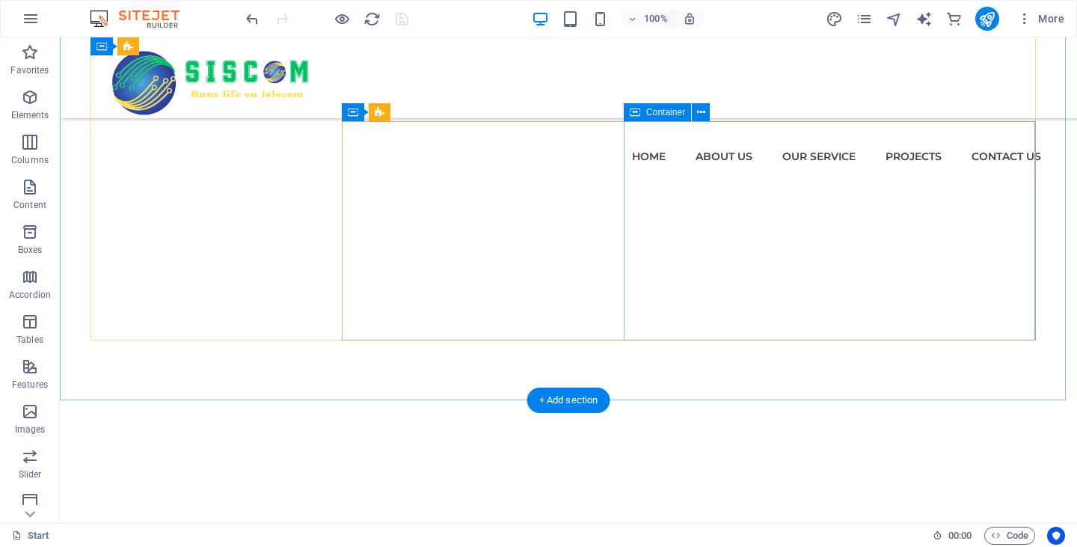
scroll to position [3722, 0]
